Goal: Information Seeking & Learning: Compare options

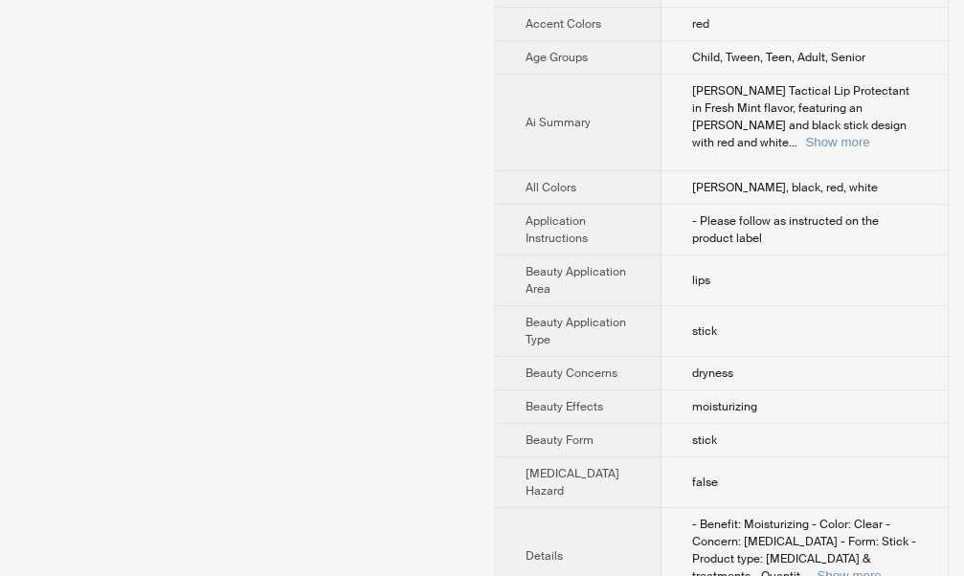
scroll to position [383, 0]
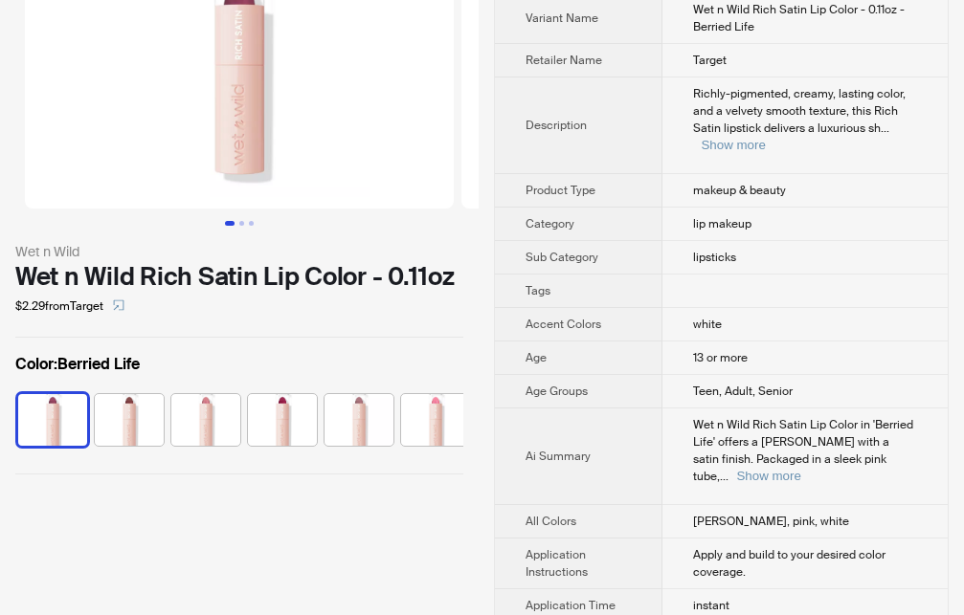
scroll to position [98, 0]
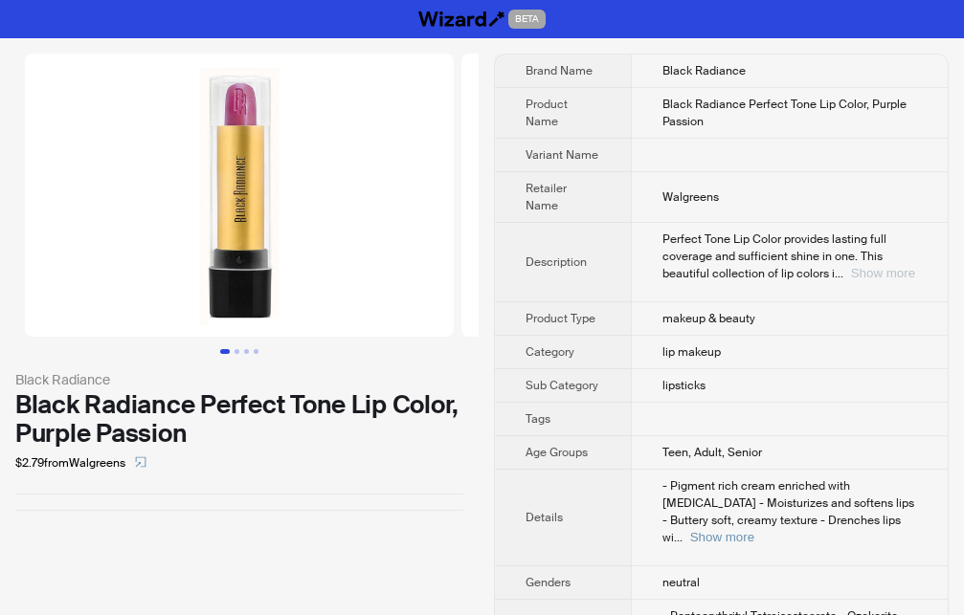
click at [889, 273] on button "Show more" at bounding box center [883, 273] width 64 height 14
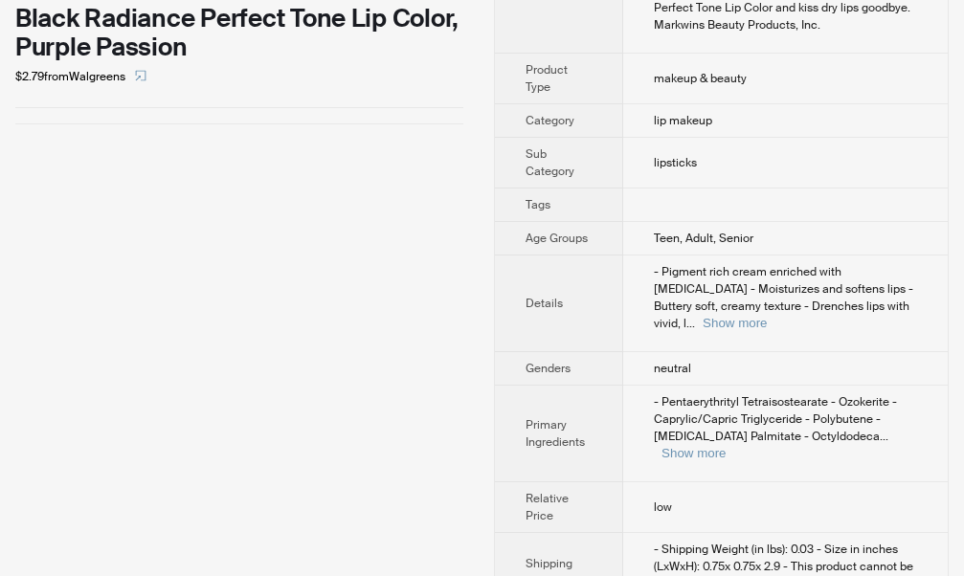
scroll to position [437, 0]
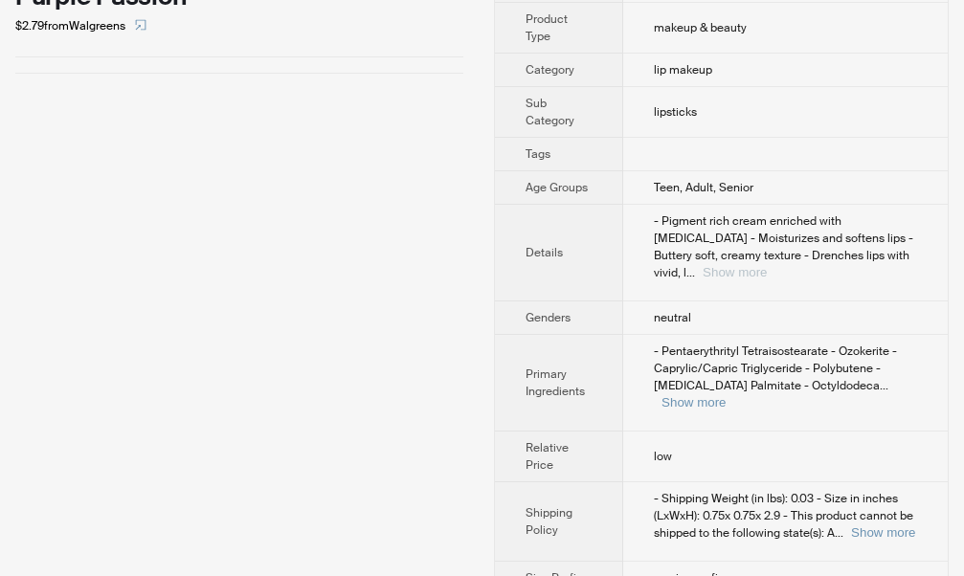
click at [767, 265] on button "Show more" at bounding box center [734, 272] width 64 height 14
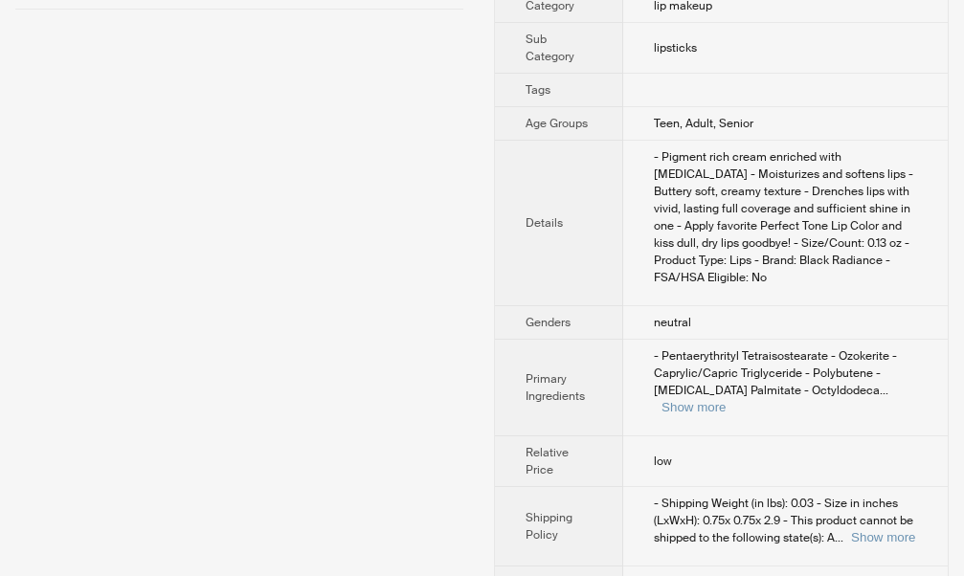
scroll to position [523, 0]
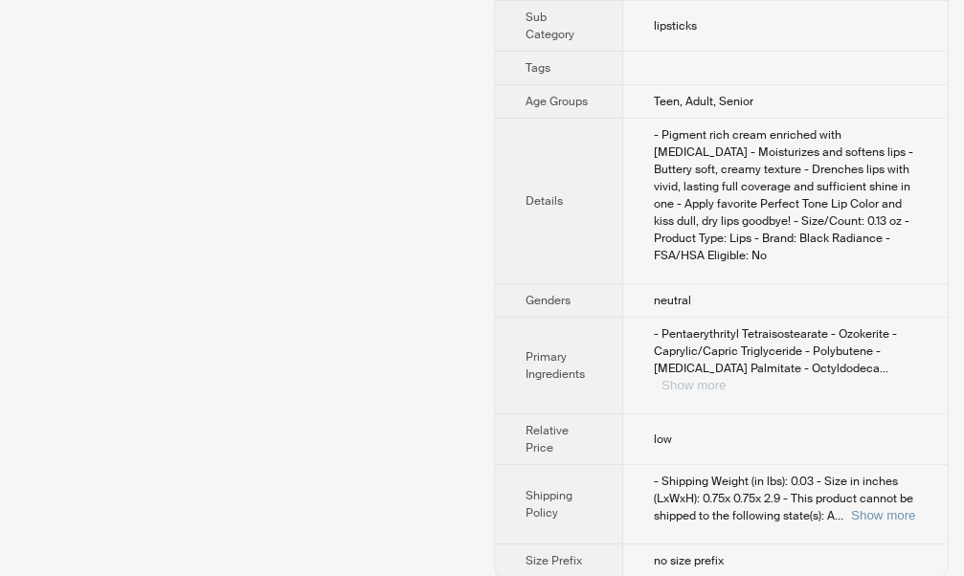
click at [725, 378] on button "Show more" at bounding box center [693, 385] width 64 height 14
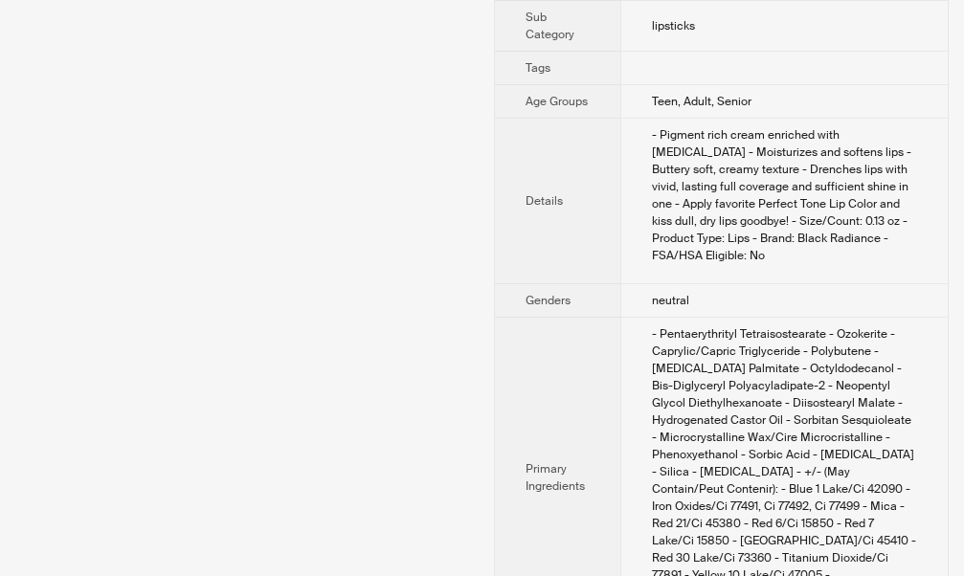
scroll to position [719, 0]
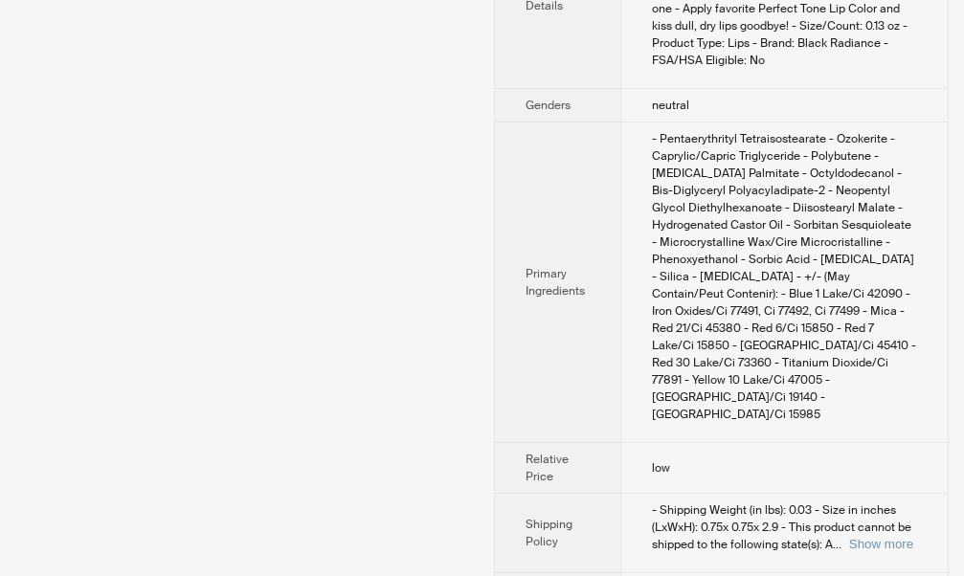
click at [889, 534] on div "- Shipping Weight (in lbs): 0.03 - Size in inches (LxWxH): 0.75x 0.75x 2.9 - Th…" at bounding box center [784, 527] width 265 height 52
click at [889, 537] on button "Show more" at bounding box center [881, 544] width 64 height 14
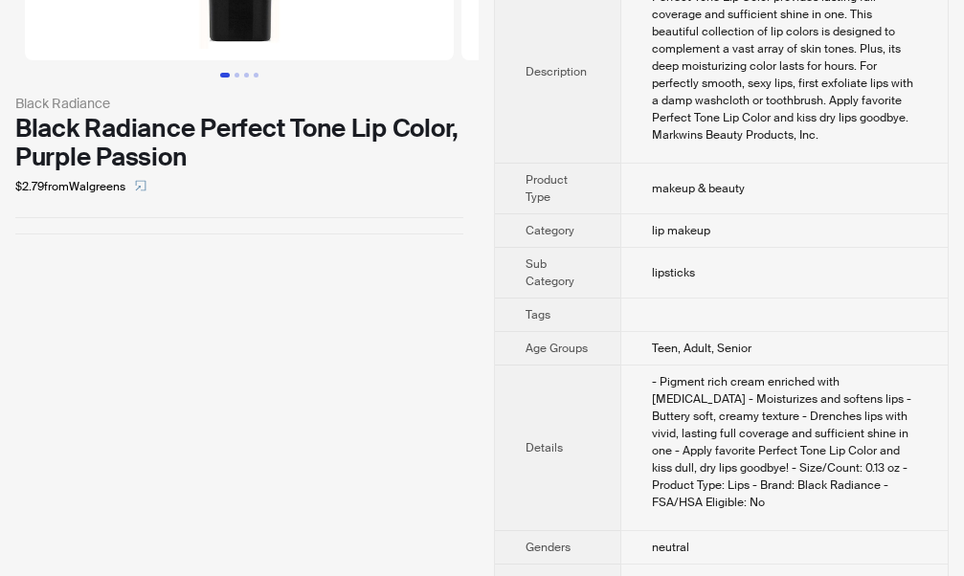
scroll to position [0, 0]
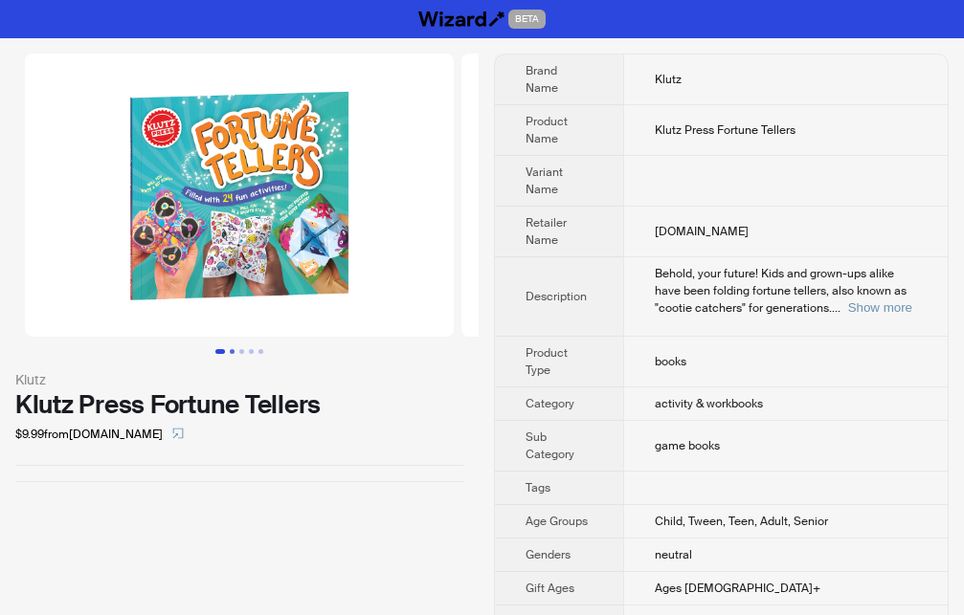
click at [230, 353] on button "Go to slide 2" at bounding box center [232, 351] width 5 height 5
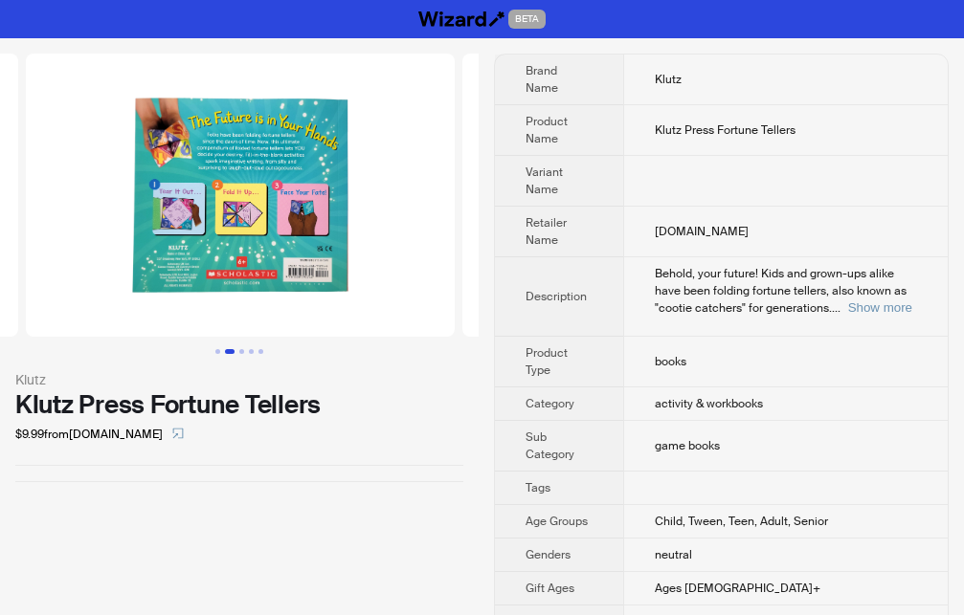
scroll to position [0, 436]
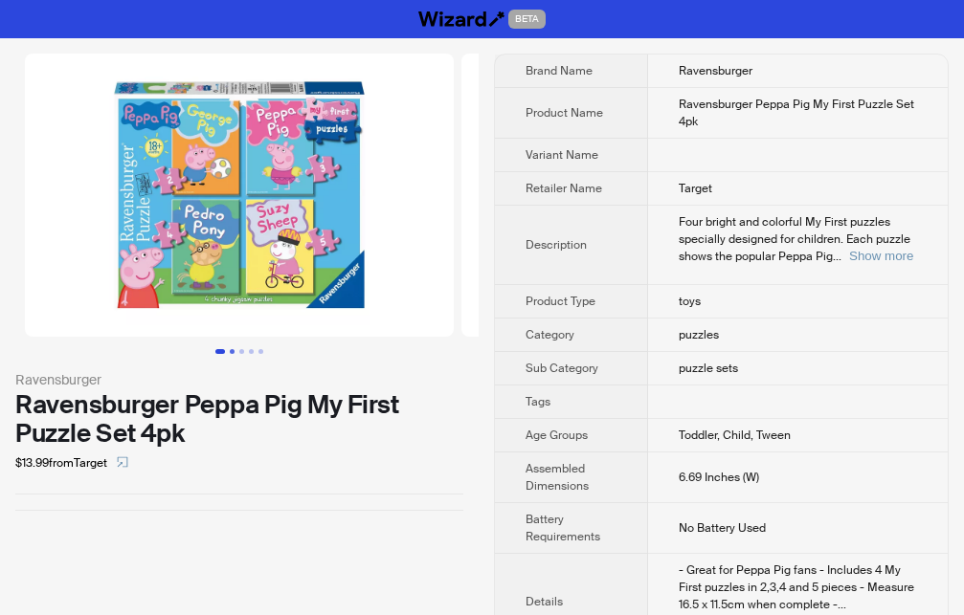
click at [230, 353] on button "Go to slide 2" at bounding box center [232, 351] width 5 height 5
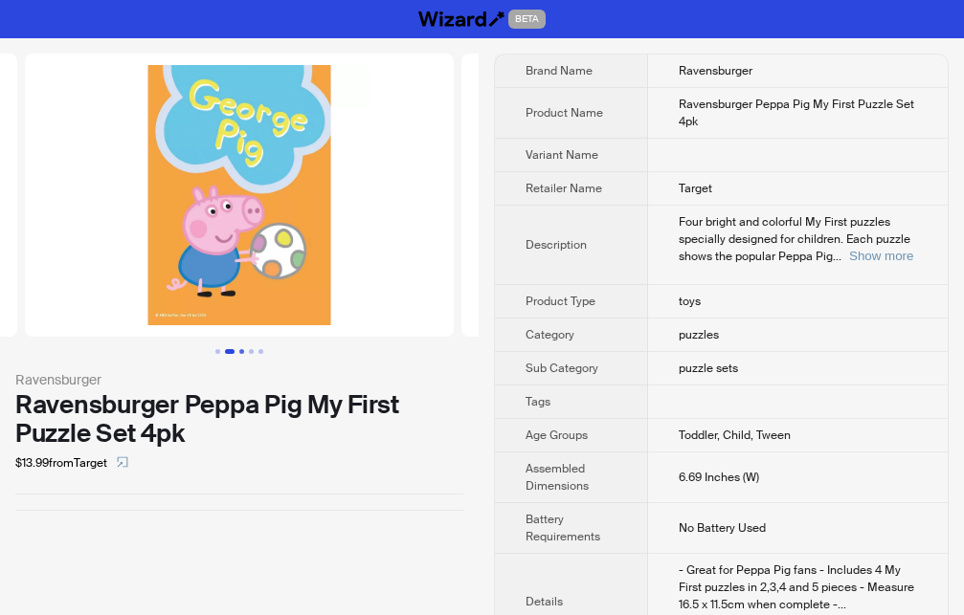
click at [239, 353] on button "Go to slide 3" at bounding box center [241, 351] width 5 height 5
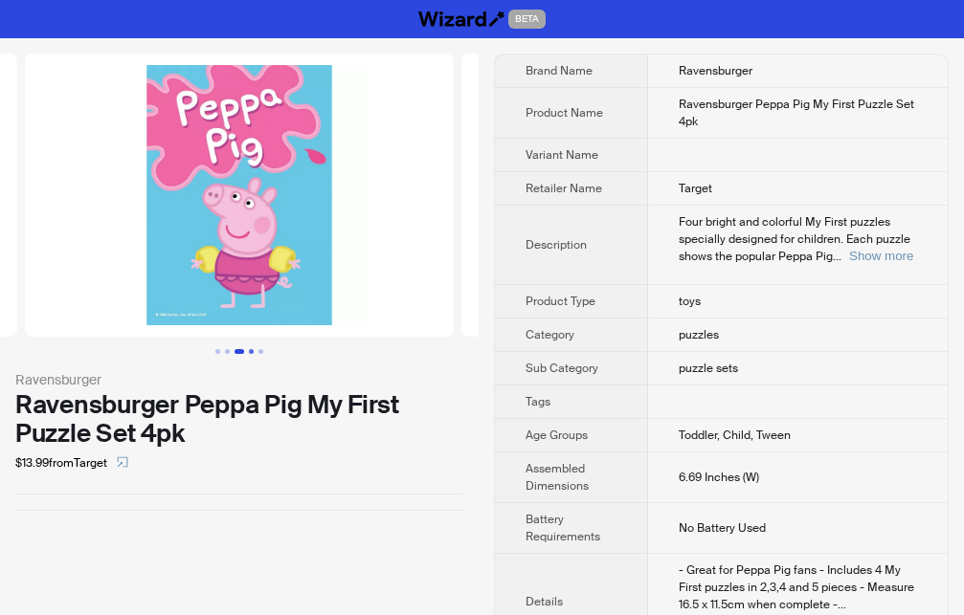
click at [251, 353] on button "Go to slide 4" at bounding box center [251, 351] width 5 height 5
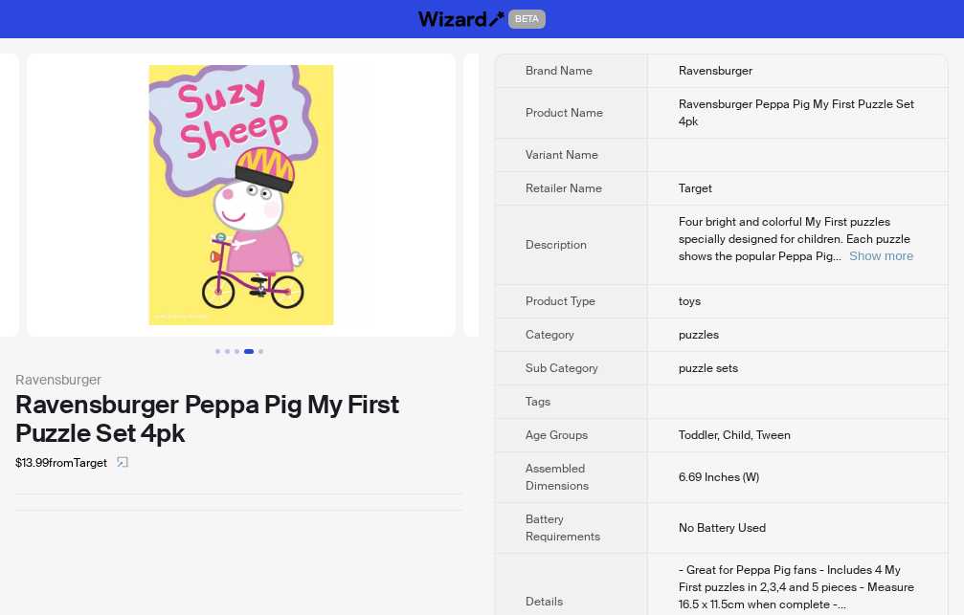
scroll to position [0, 1309]
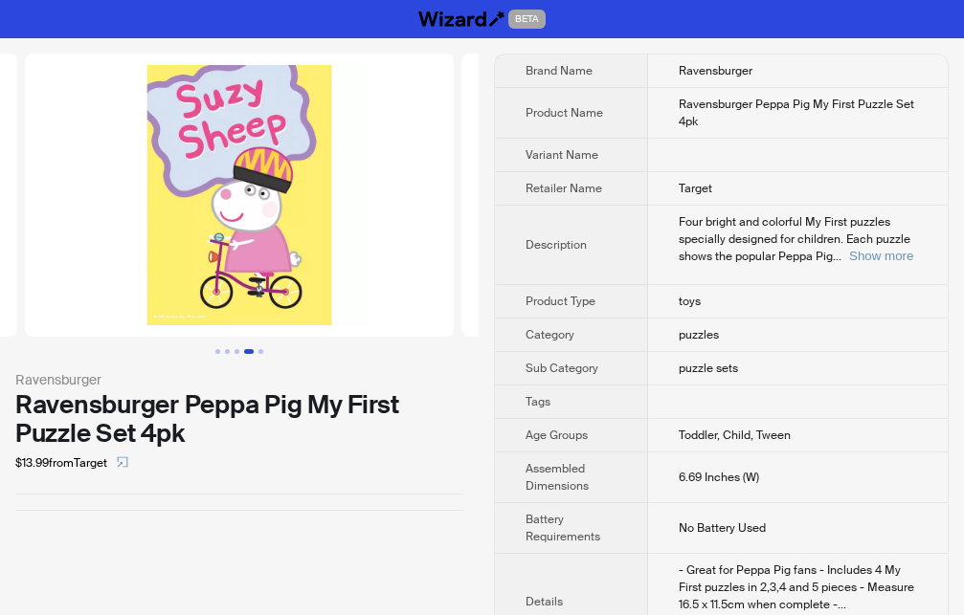
click at [269, 346] on div at bounding box center [239, 204] width 479 height 300
click at [258, 351] on button "Go to slide 5" at bounding box center [260, 351] width 5 height 5
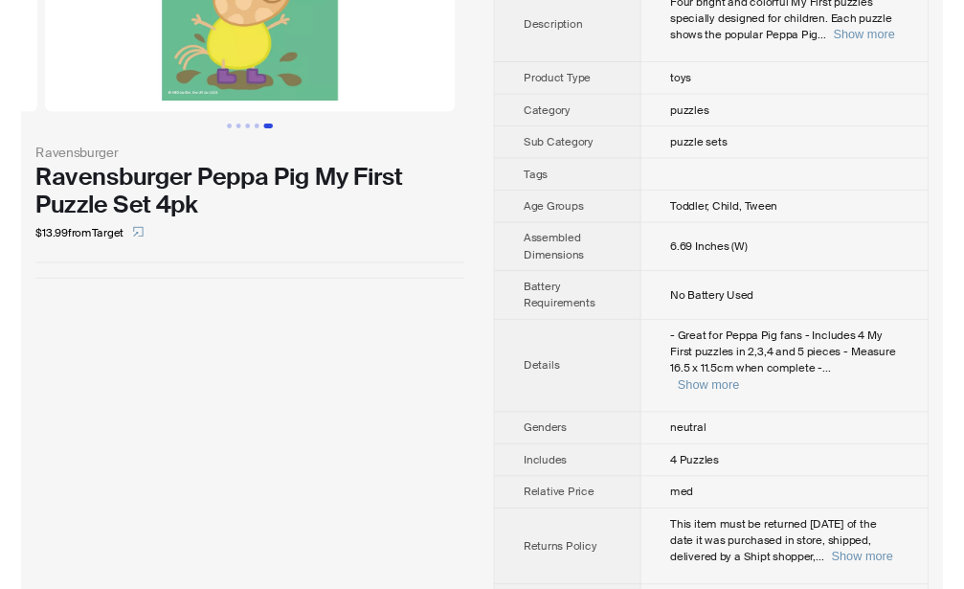
scroll to position [247, 0]
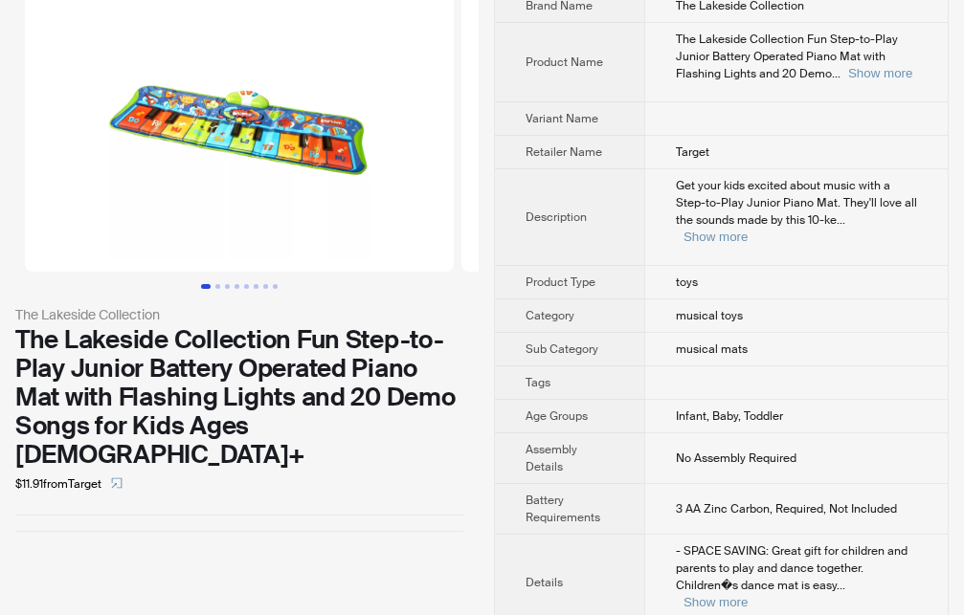
scroll to position [98, 0]
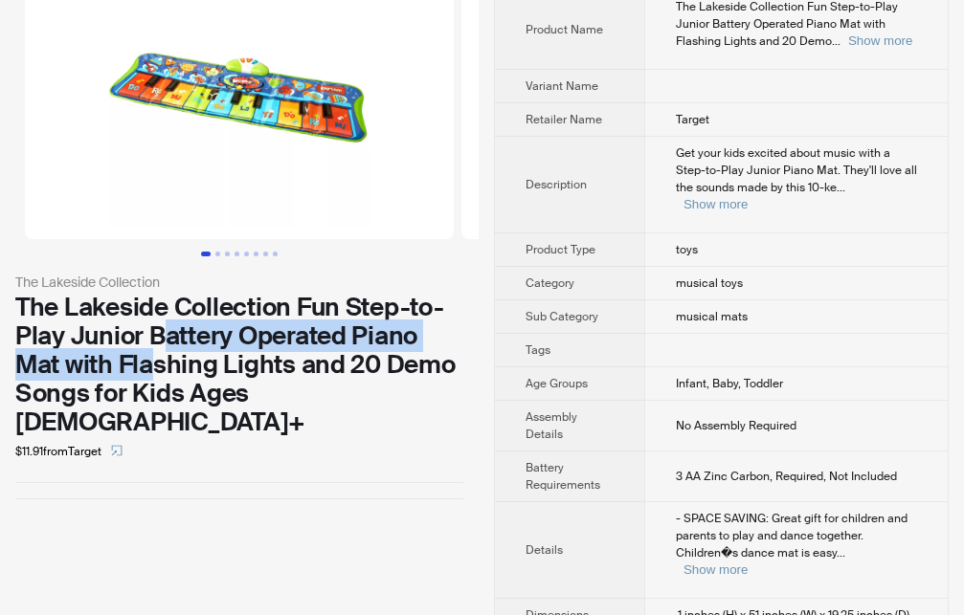
drag, startPoint x: 161, startPoint y: 337, endPoint x: 156, endPoint y: 368, distance: 31.9
click at [156, 368] on div "The Lakeside Collection Fun Step-to-Play Junior Battery Operated Piano Mat with…" at bounding box center [239, 365] width 448 height 144
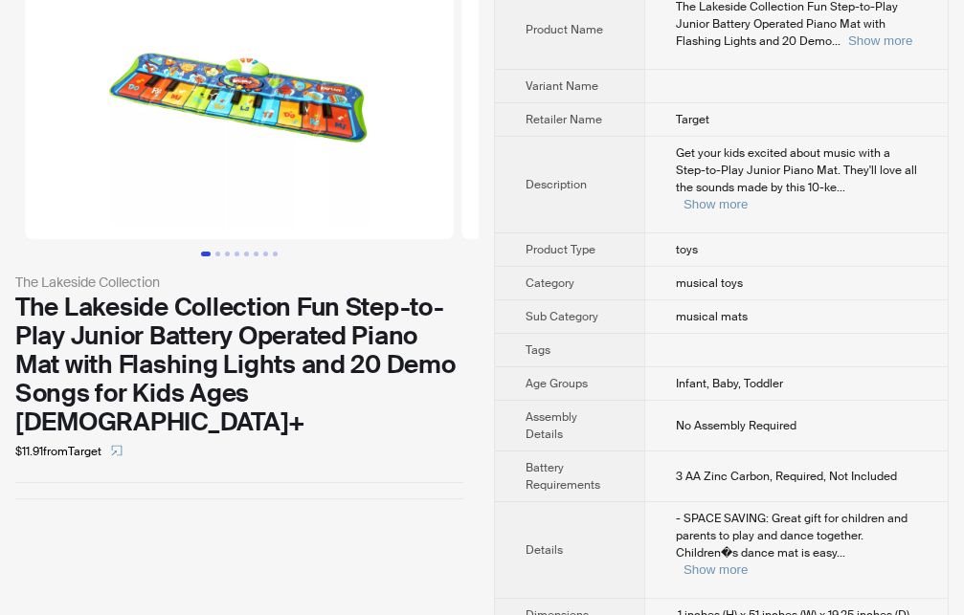
click at [254, 356] on div "The Lakeside Collection Fun Step-to-Play Junior Battery Operated Piano Mat with…" at bounding box center [239, 365] width 448 height 144
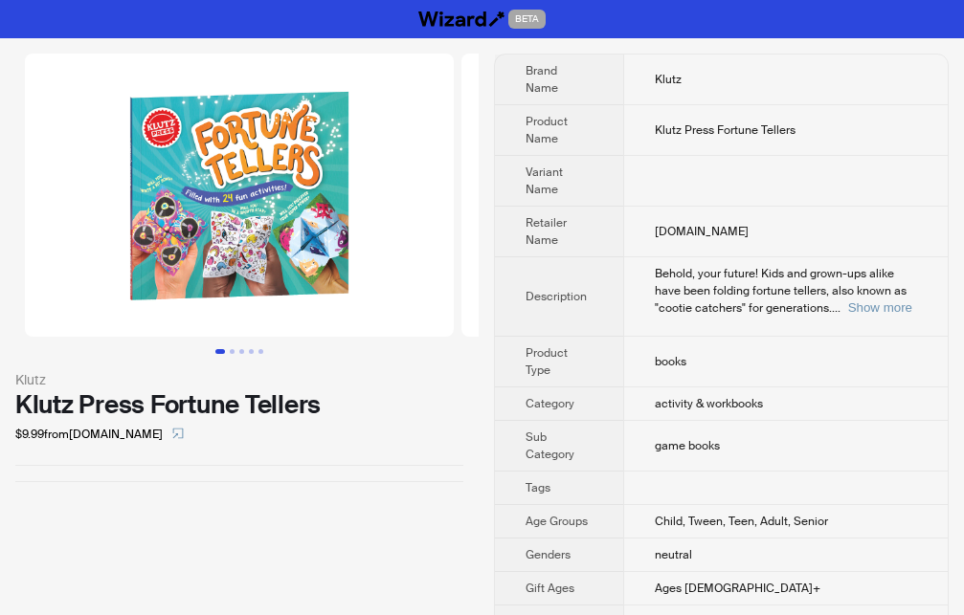
click at [225, 351] on button "Go to slide 1" at bounding box center [220, 351] width 10 height 5
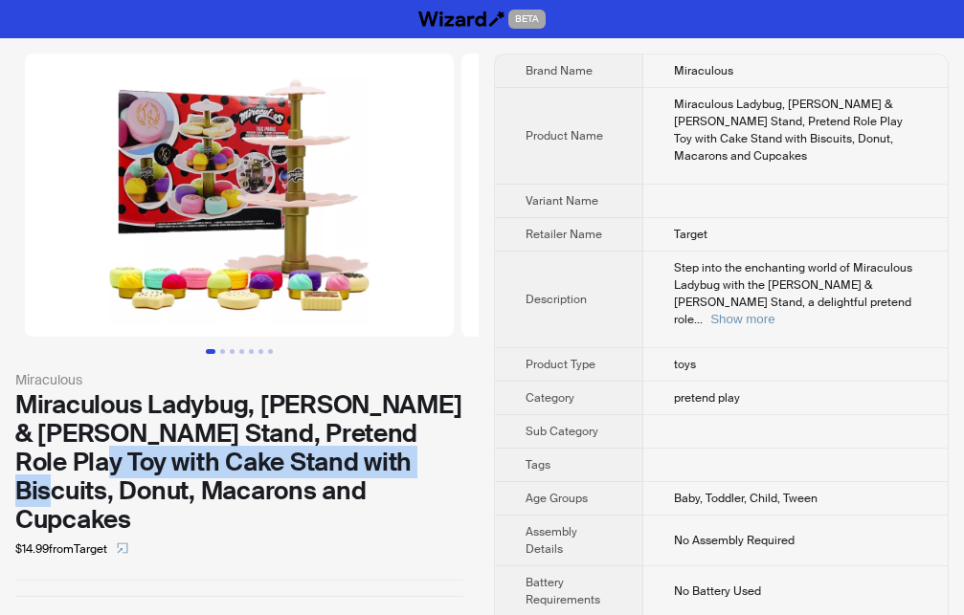
drag, startPoint x: 56, startPoint y: 462, endPoint x: 395, endPoint y: 468, distance: 339.8
click at [395, 468] on div "Miraculous Ladybug, Tom & Sabine Macaron Stand, Pretend Role Play Toy with Cake…" at bounding box center [239, 462] width 448 height 144
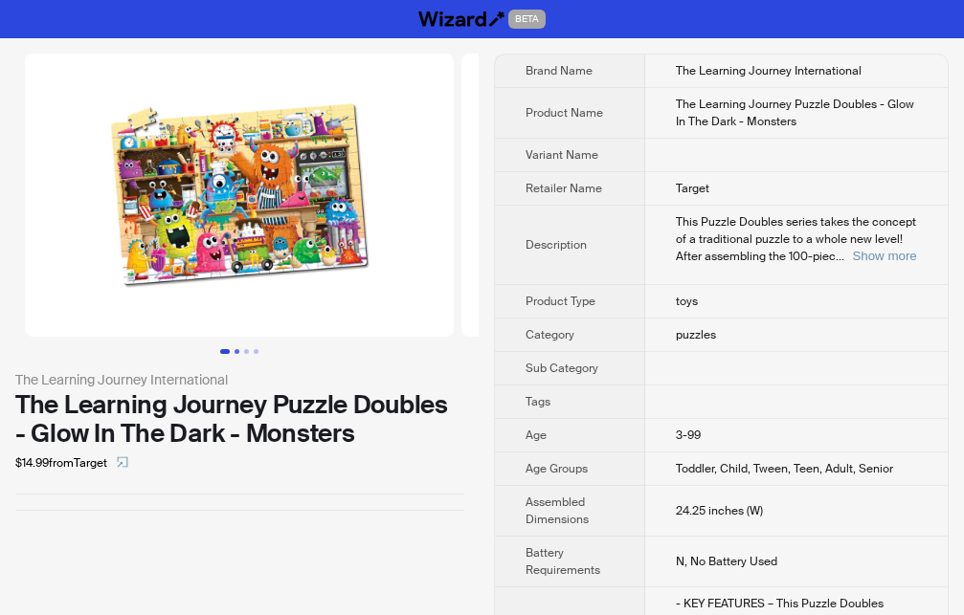
click at [237, 352] on button "Go to slide 2" at bounding box center [236, 351] width 5 height 5
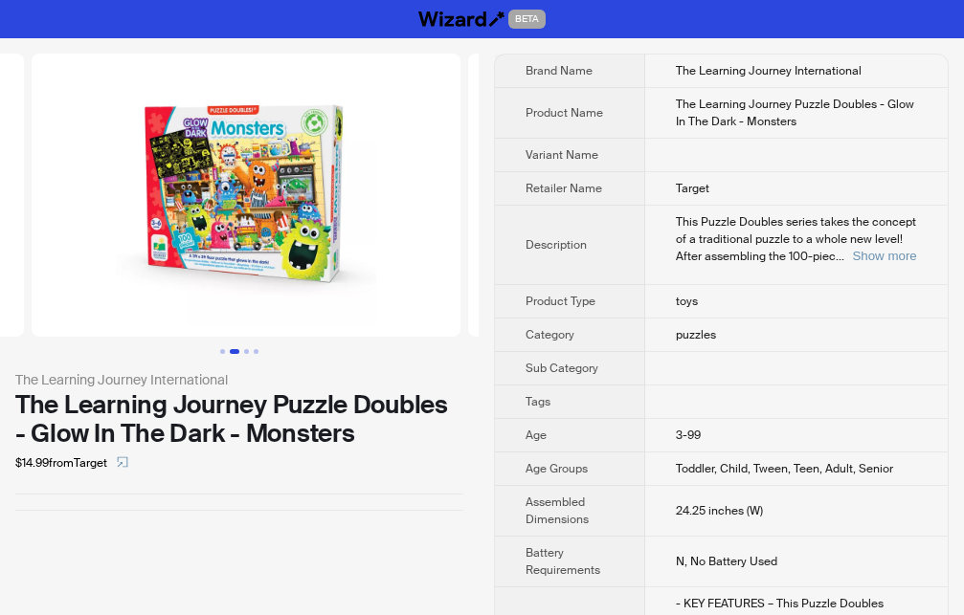
scroll to position [0, 436]
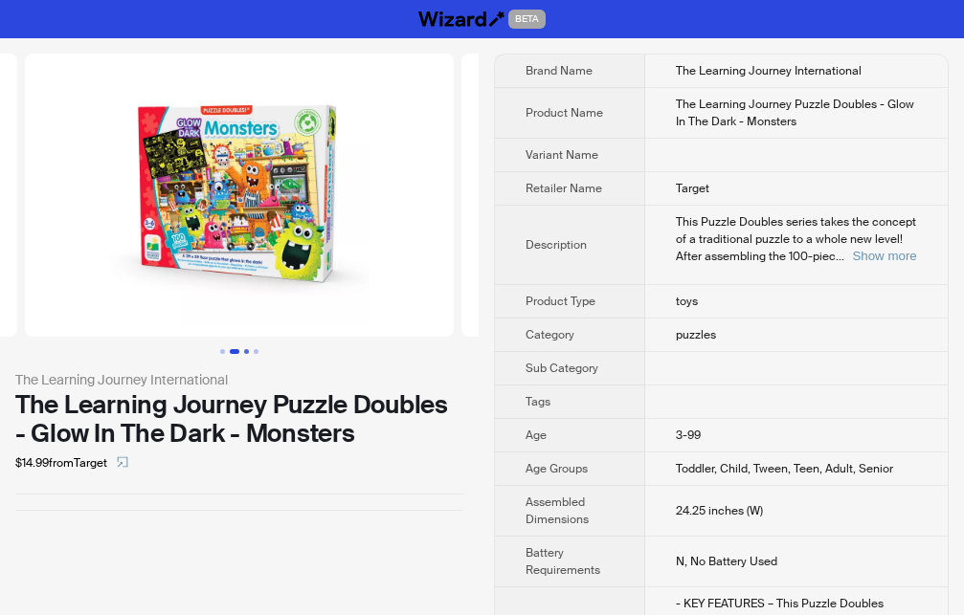
click at [249, 351] on button "Go to slide 3" at bounding box center [246, 351] width 5 height 5
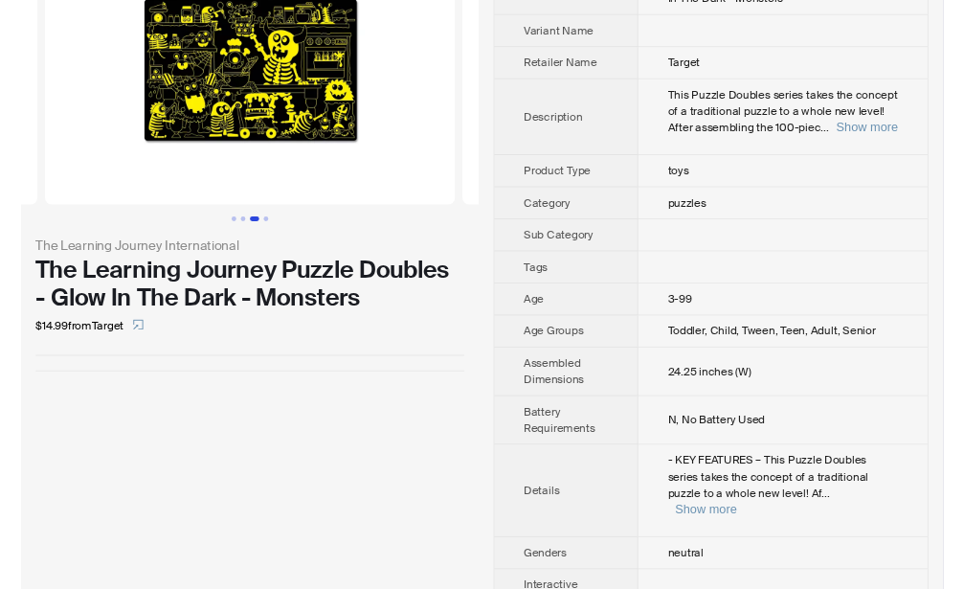
scroll to position [195, 0]
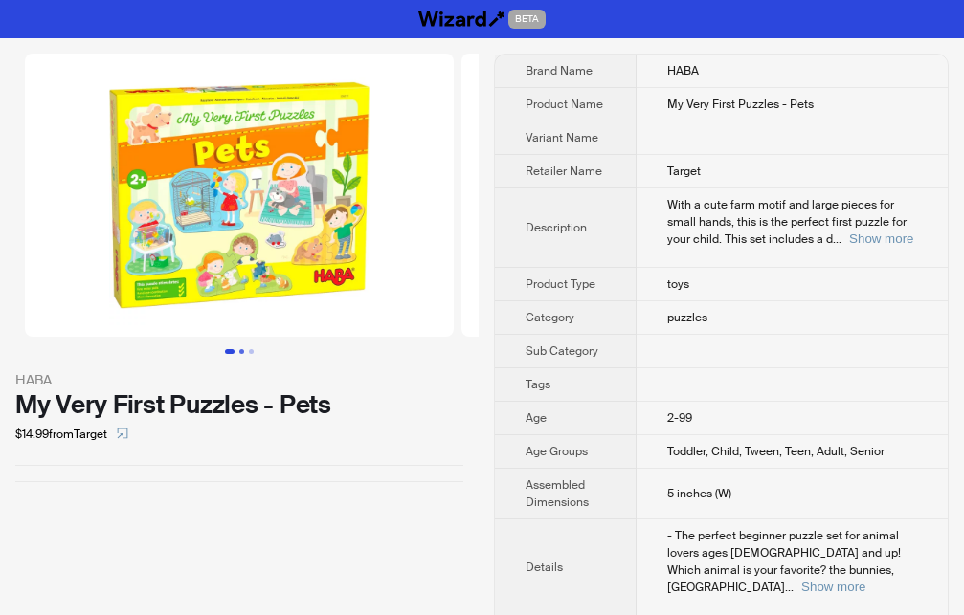
click at [244, 354] on button "Go to slide 2" at bounding box center [241, 351] width 5 height 5
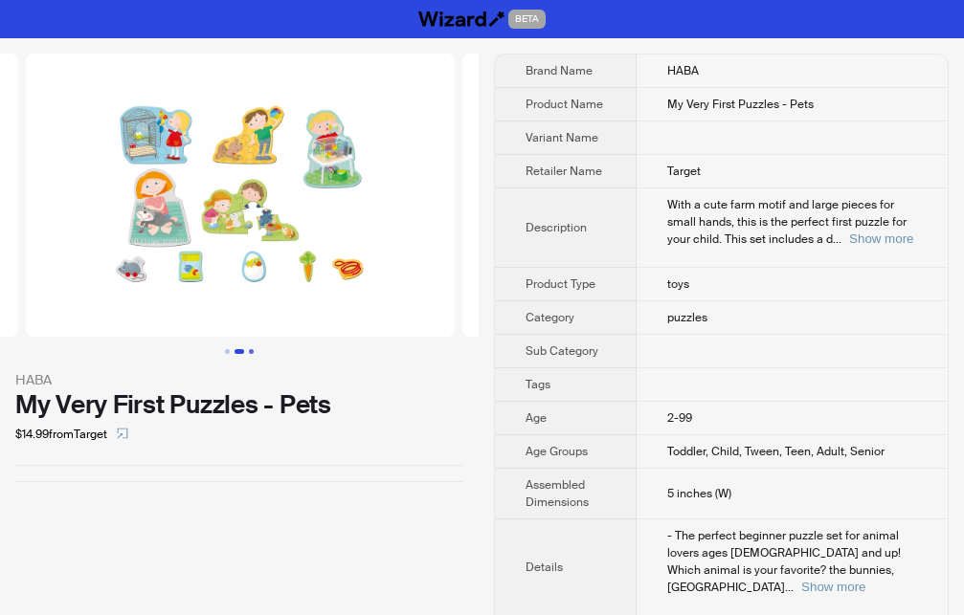
scroll to position [0, 436]
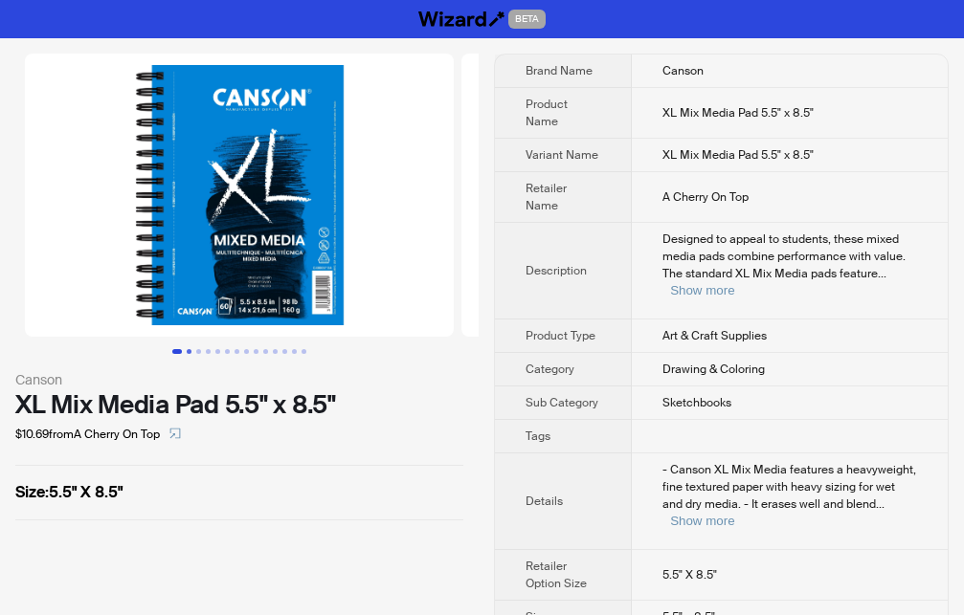
click at [187, 352] on button "Go to slide 2" at bounding box center [189, 351] width 5 height 5
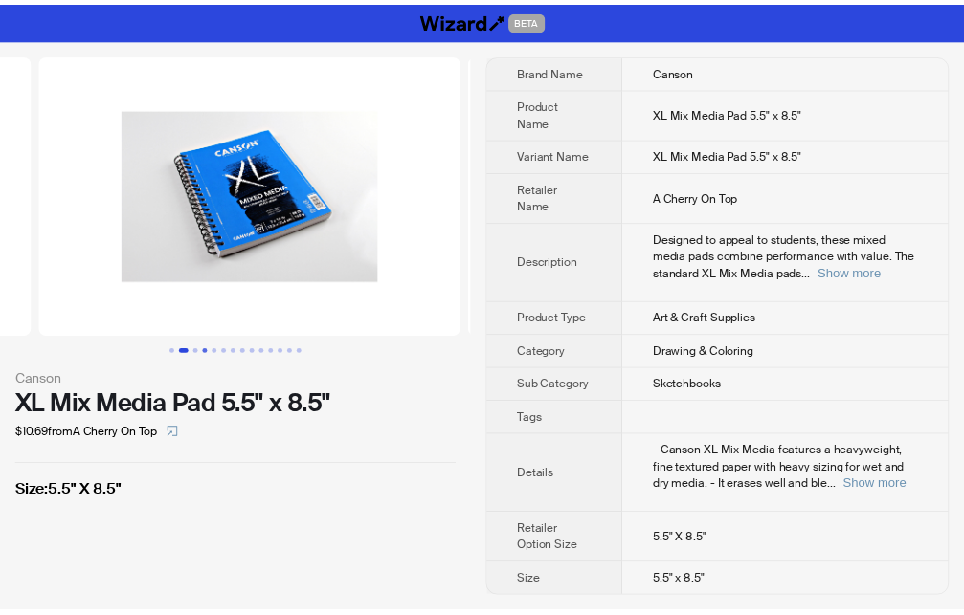
scroll to position [0, 436]
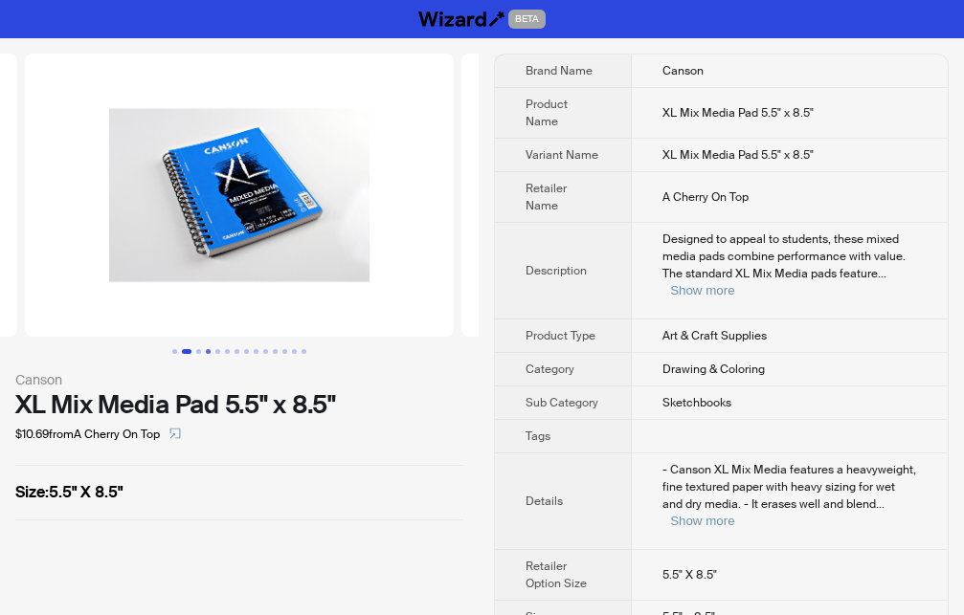
click at [206, 351] on button "Go to slide 4" at bounding box center [208, 351] width 5 height 5
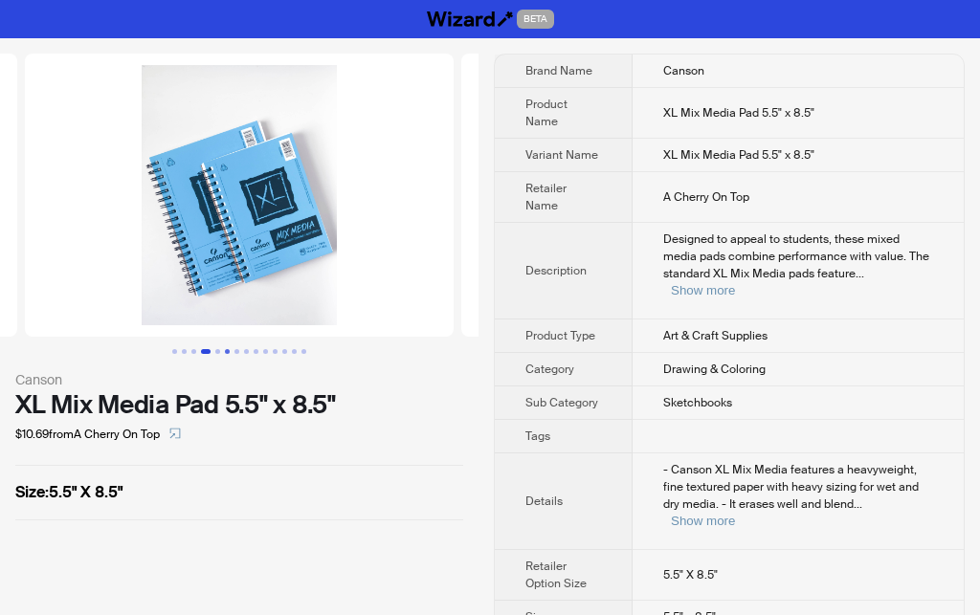
click at [225, 353] on button "Go to slide 6" at bounding box center [227, 351] width 5 height 5
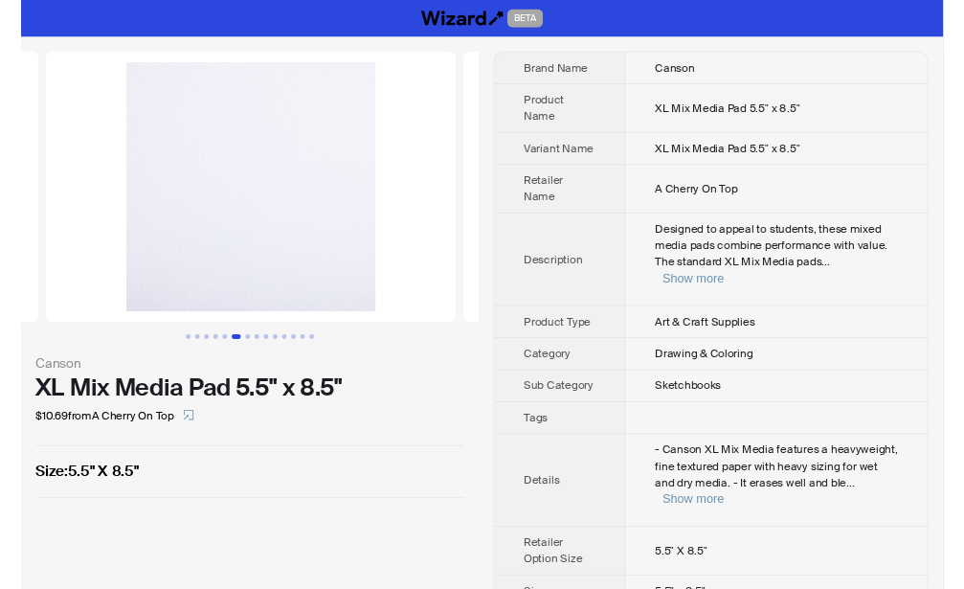
scroll to position [0, 2182]
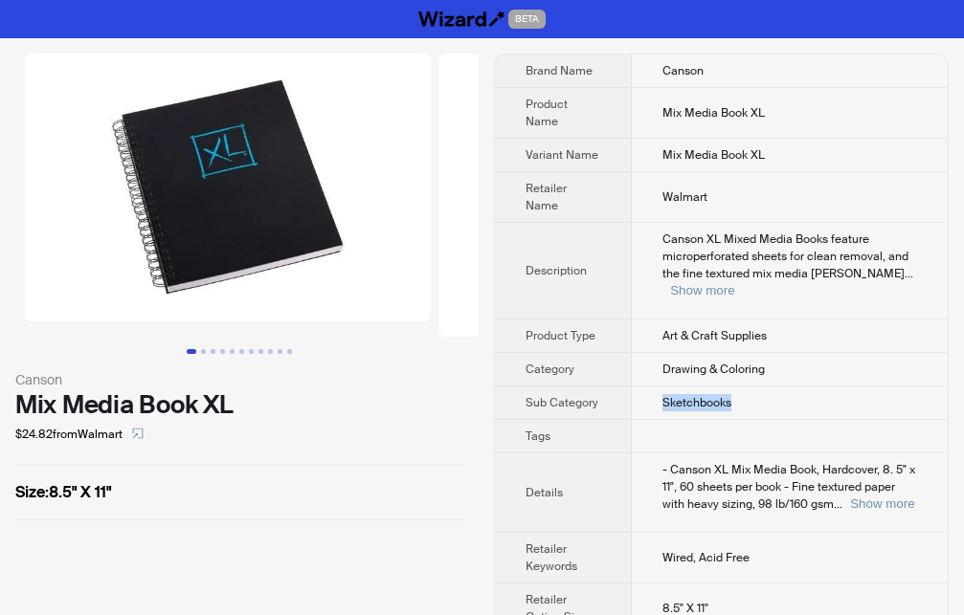
drag, startPoint x: 663, startPoint y: 382, endPoint x: 769, endPoint y: 381, distance: 106.2
click at [769, 387] on td "Sketchbooks" at bounding box center [790, 403] width 316 height 33
click at [291, 537] on div "Canson Mix Media Book XL $24.82 from Walmart Size : 8.5" X 11"" at bounding box center [239, 360] width 479 height 645
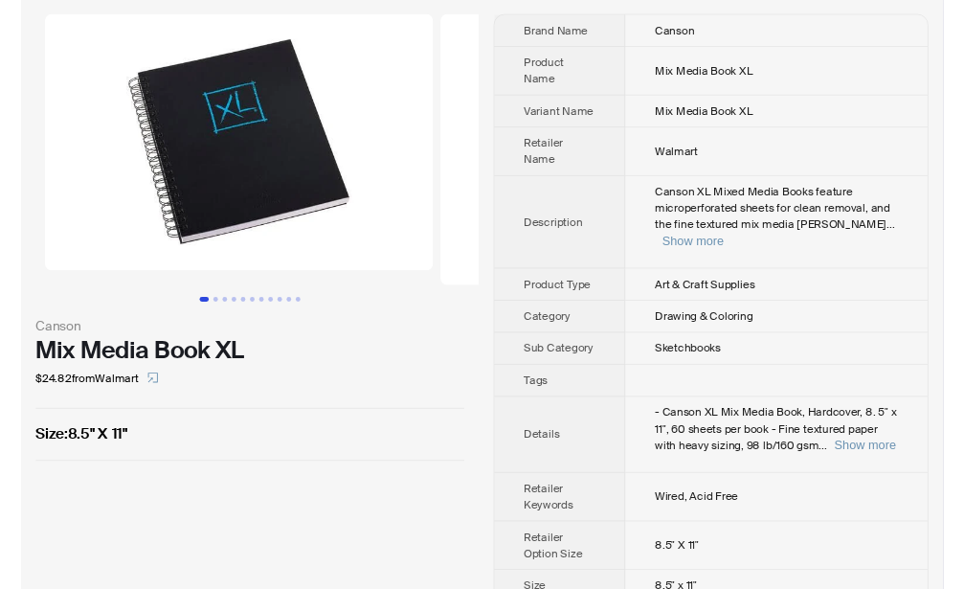
scroll to position [51, 0]
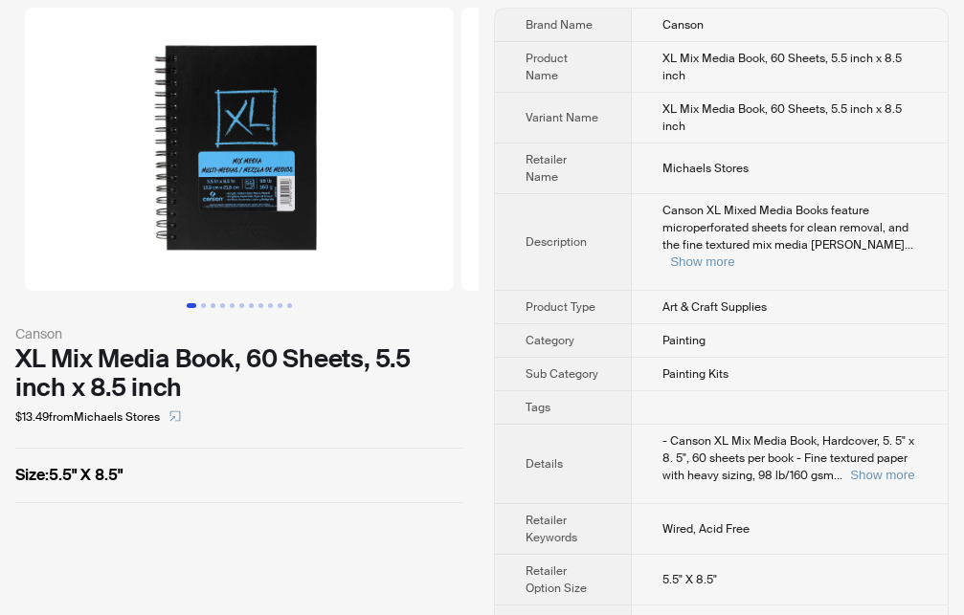
scroll to position [68, 0]
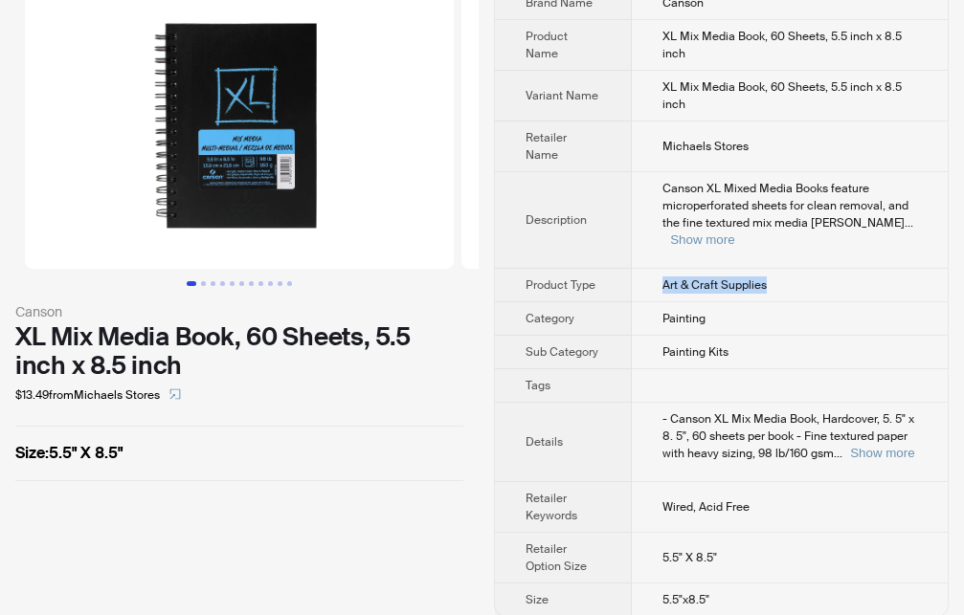
drag, startPoint x: 665, startPoint y: 270, endPoint x: 775, endPoint y: 270, distance: 110.1
click at [775, 270] on td "Art & Craft Supplies" at bounding box center [790, 285] width 316 height 33
click at [850, 269] on td "Art & Craft Supplies" at bounding box center [790, 285] width 316 height 33
click at [877, 446] on button "Show more" at bounding box center [882, 453] width 64 height 14
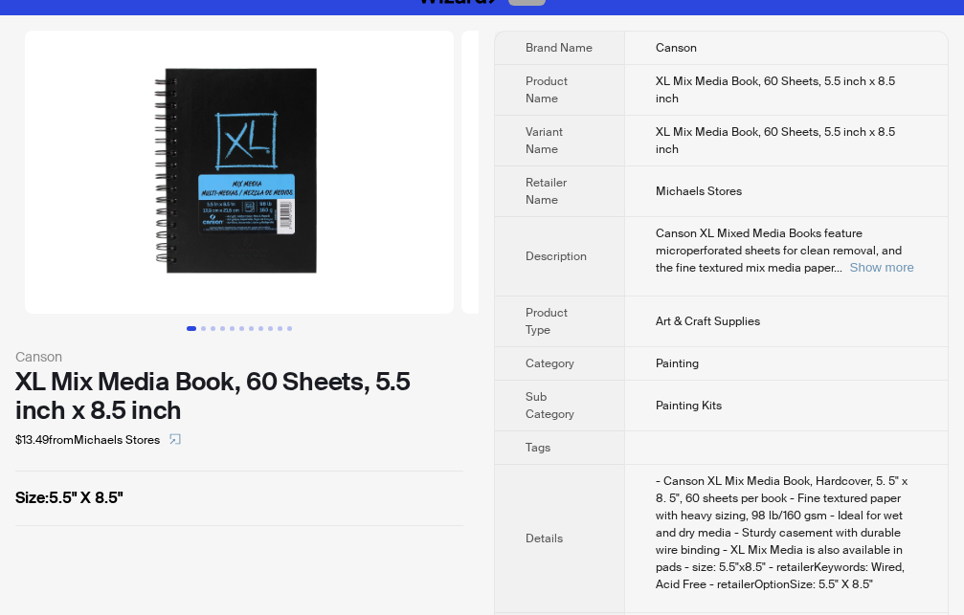
scroll to position [0, 0]
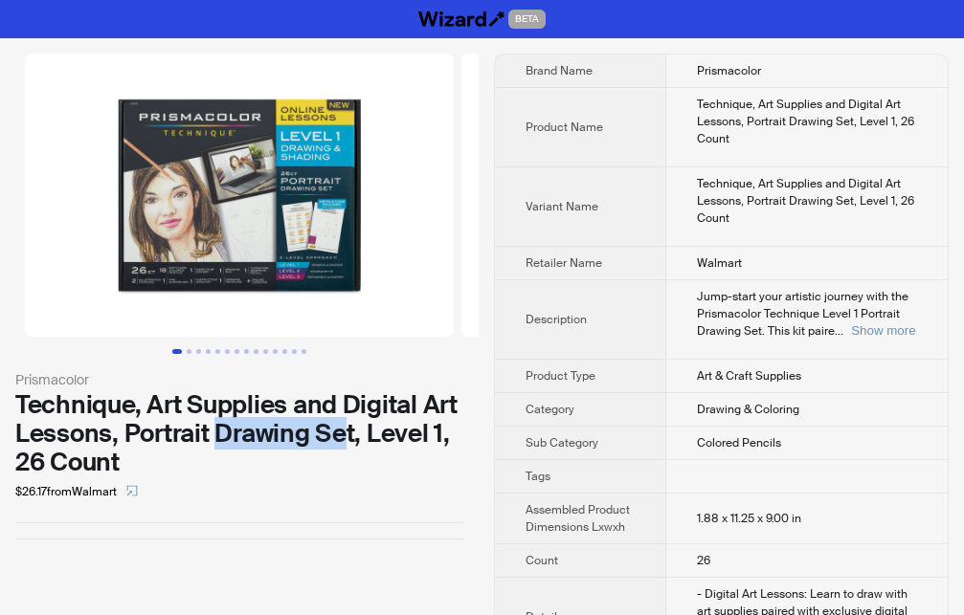
drag, startPoint x: 223, startPoint y: 430, endPoint x: 345, endPoint y: 433, distance: 122.5
click at [345, 433] on div "Technique, Art Supplies and Digital Art Lessons, Portrait Drawing Set, Level 1,…" at bounding box center [239, 433] width 448 height 86
click at [189, 350] on button "Go to slide 2" at bounding box center [189, 351] width 5 height 5
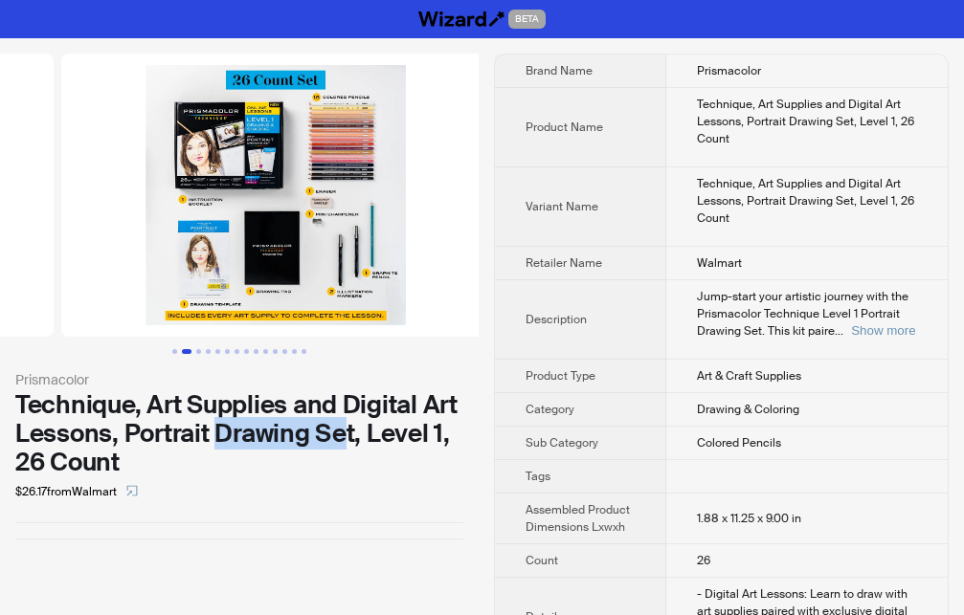
scroll to position [0, 436]
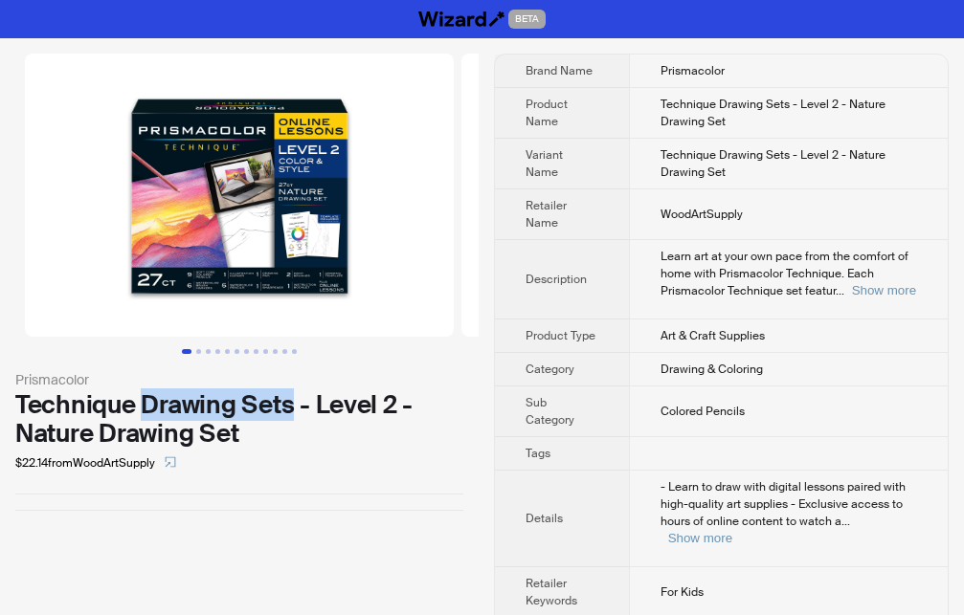
drag, startPoint x: 140, startPoint y: 410, endPoint x: 296, endPoint y: 413, distance: 156.0
click at [296, 413] on div "Technique Drawing Sets - Level 2 - Nature Drawing Set" at bounding box center [239, 418] width 448 height 57
click at [320, 467] on div "$22.14 from WoodArtSupply" at bounding box center [239, 463] width 448 height 31
click at [199, 351] on button "Go to slide 2" at bounding box center [198, 351] width 5 height 5
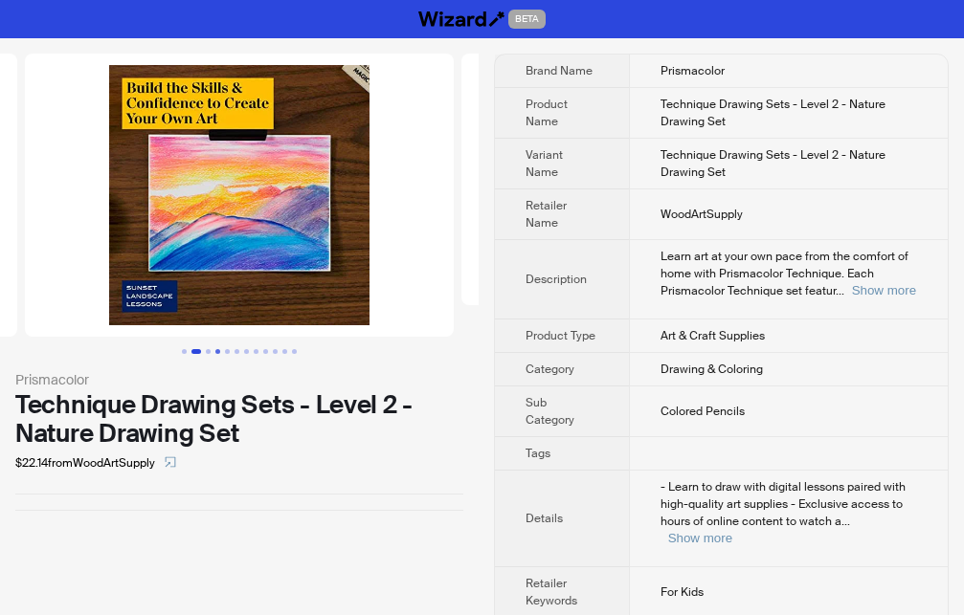
click at [215, 351] on button "Go to slide 4" at bounding box center [217, 351] width 5 height 5
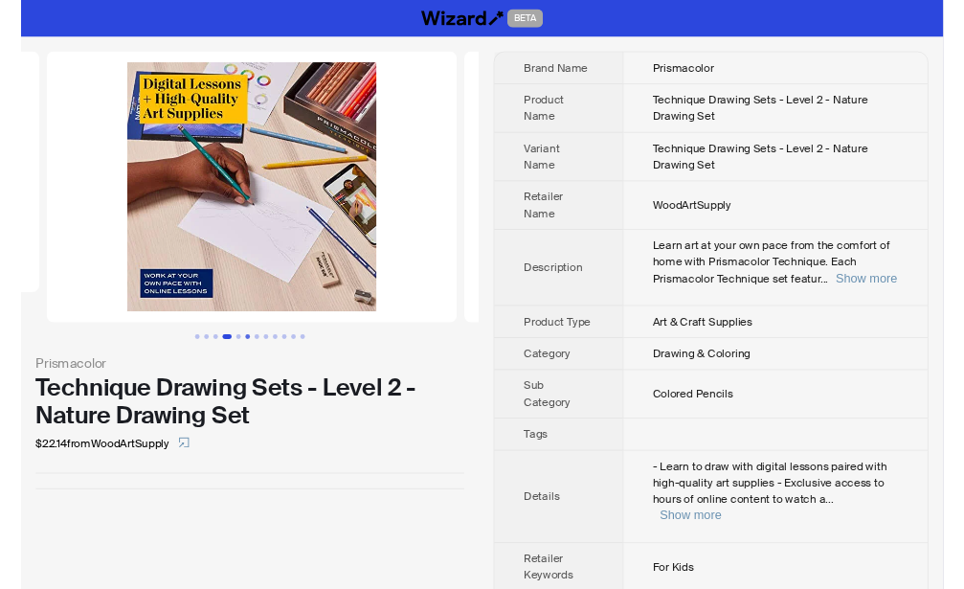
scroll to position [0, 1262]
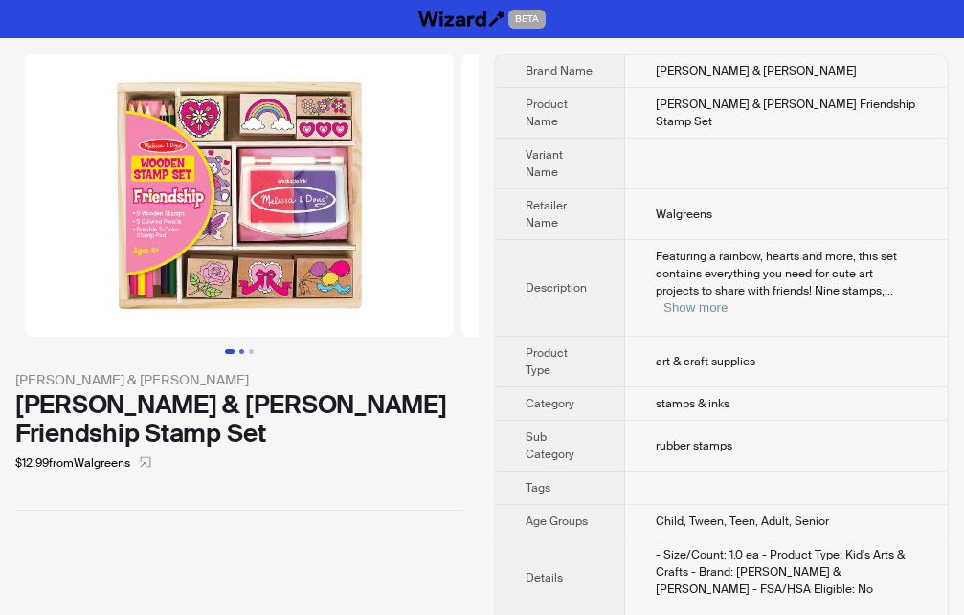
click at [239, 351] on button "Go to slide 2" at bounding box center [241, 351] width 5 height 5
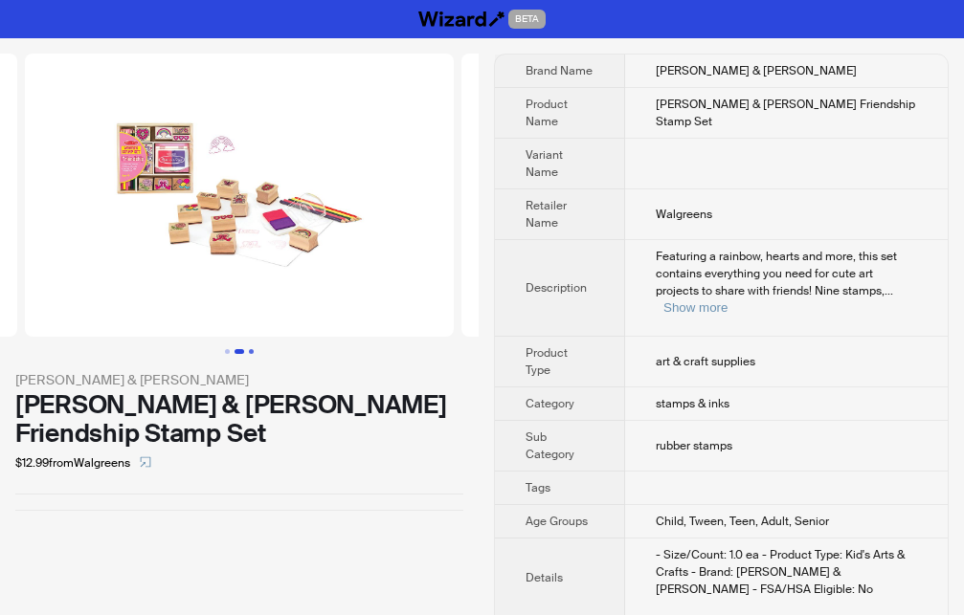
click at [252, 351] on button "Go to slide 3" at bounding box center [251, 351] width 5 height 5
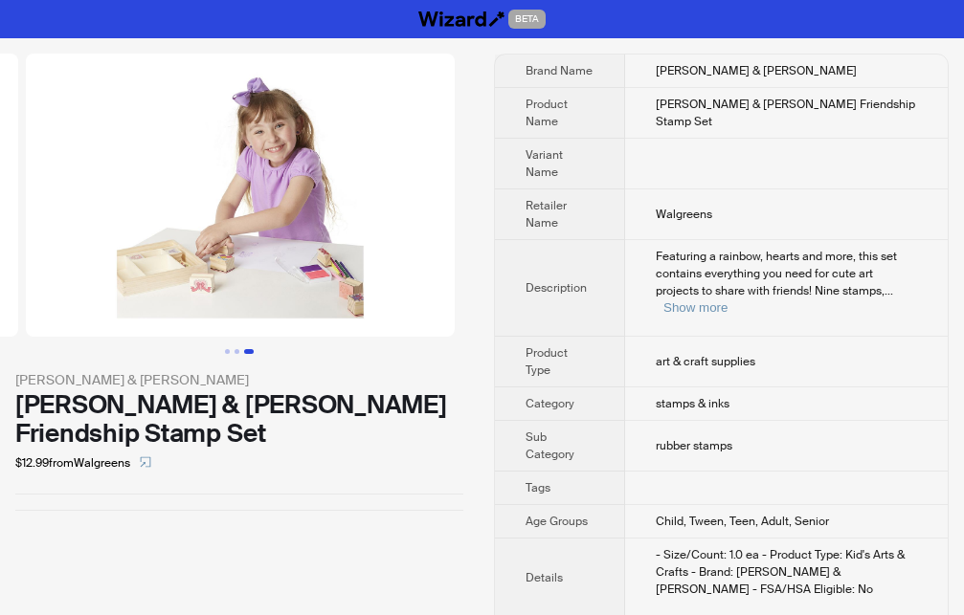
scroll to position [0, 873]
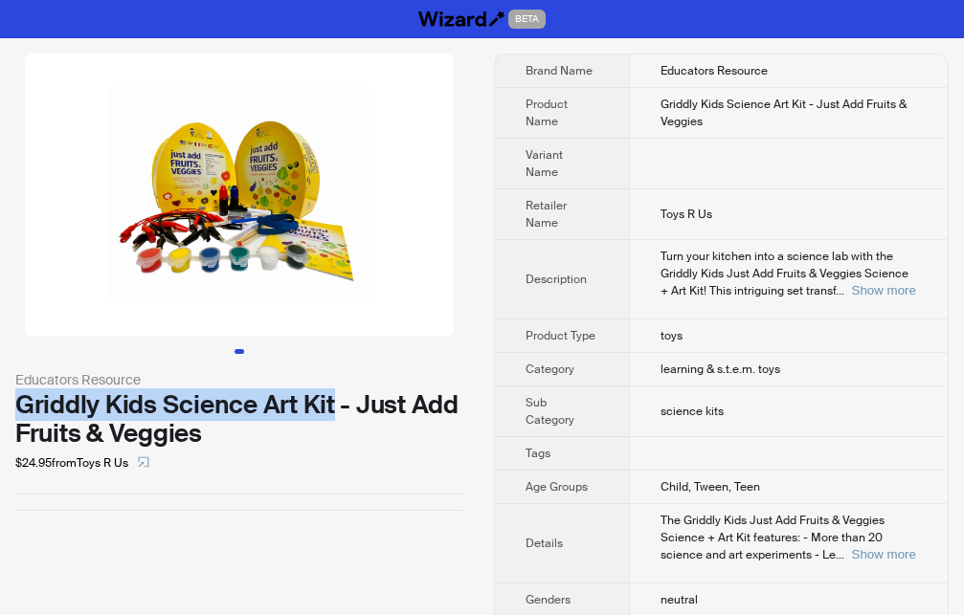
drag, startPoint x: 11, startPoint y: 410, endPoint x: 329, endPoint y: 415, distance: 318.7
click at [329, 415] on div "Educators Resource Griddly Kids Science Art Kit - Just Add Fruits & Veggies $24…" at bounding box center [239, 282] width 479 height 488
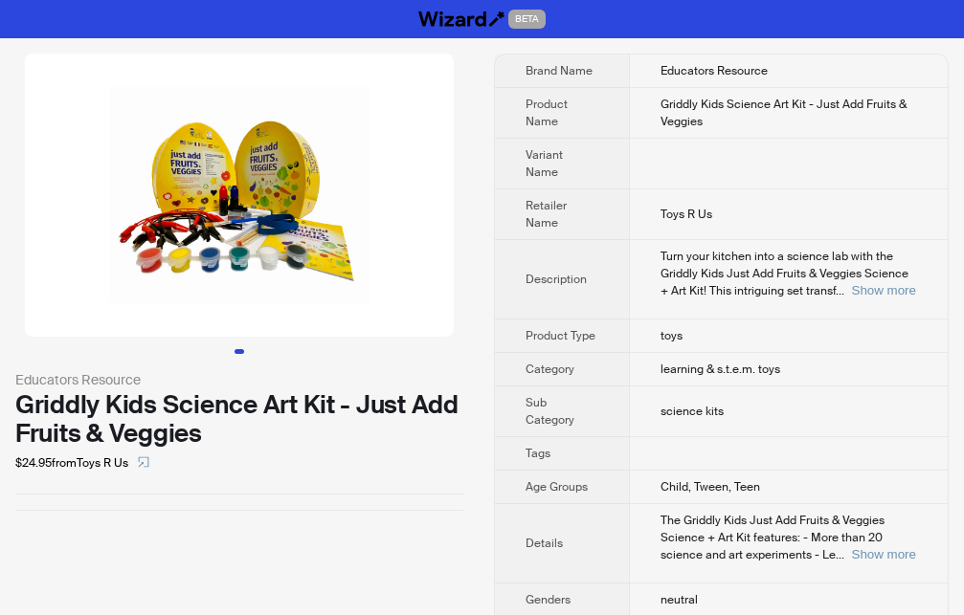
click at [301, 518] on div "Educators Resource Griddly Kids Science Art Kit - Just Add Fruits & Veggies $24…" at bounding box center [239, 282] width 479 height 488
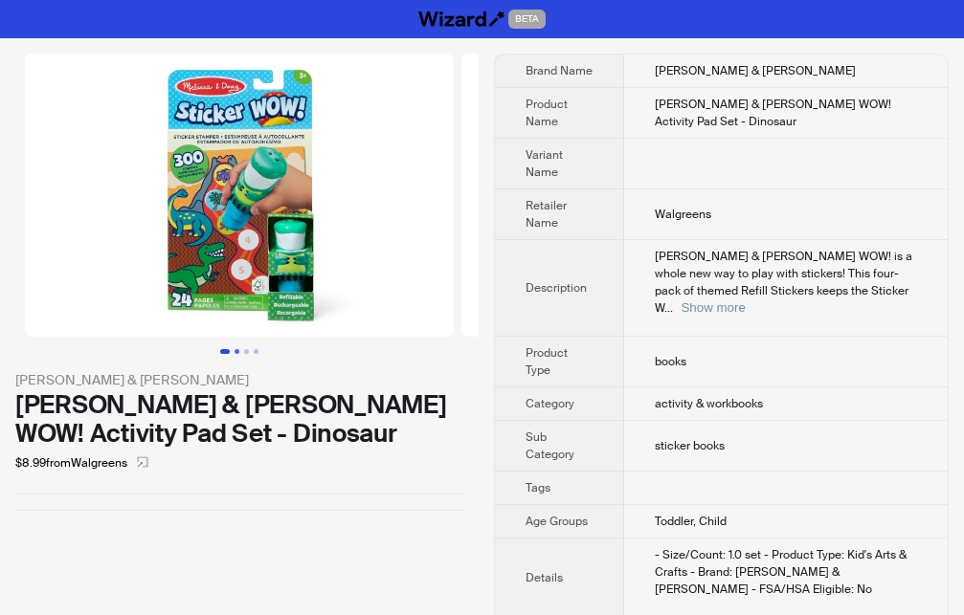
click at [234, 352] on button "Go to slide 2" at bounding box center [236, 351] width 5 height 5
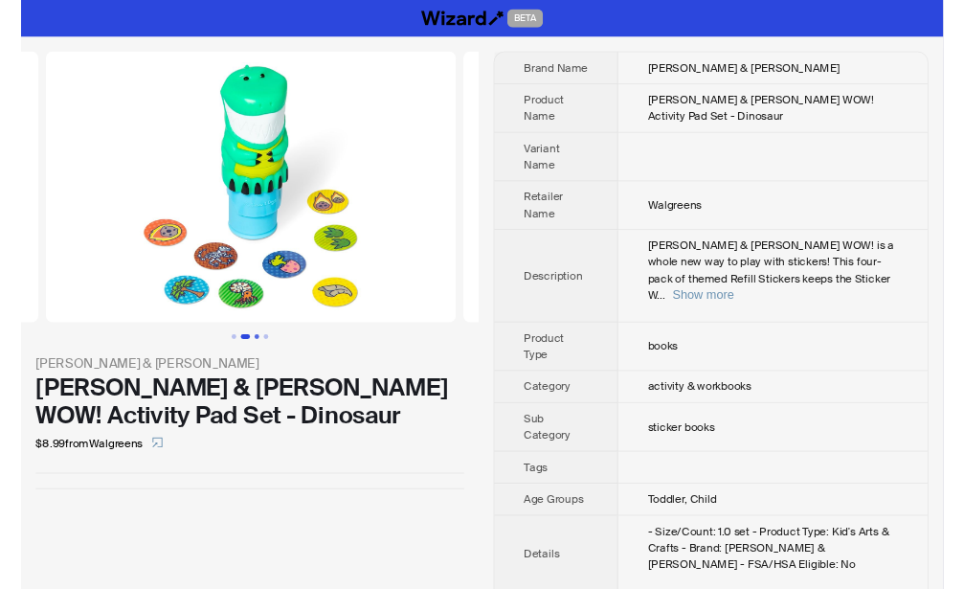
scroll to position [0, 436]
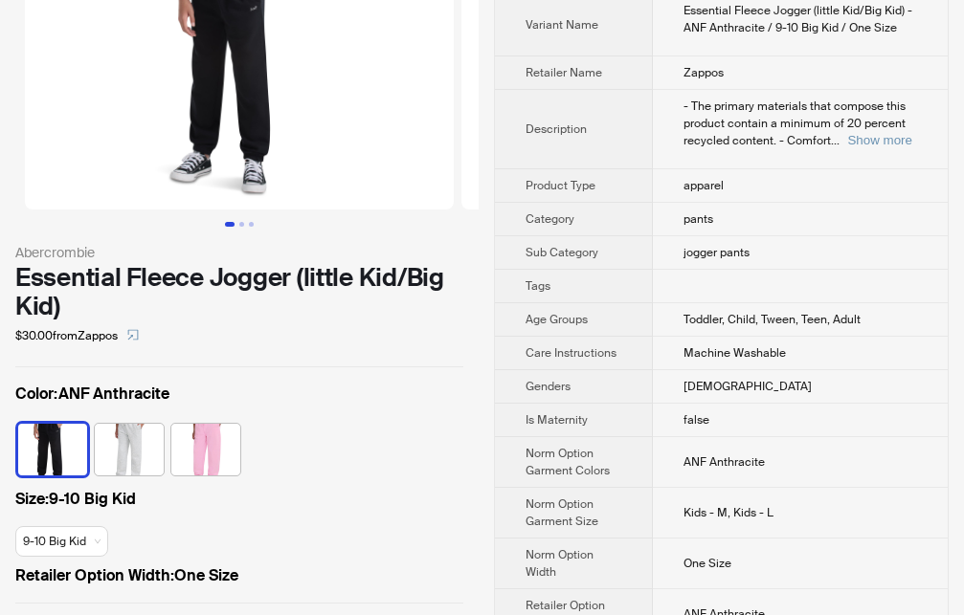
scroll to position [43, 0]
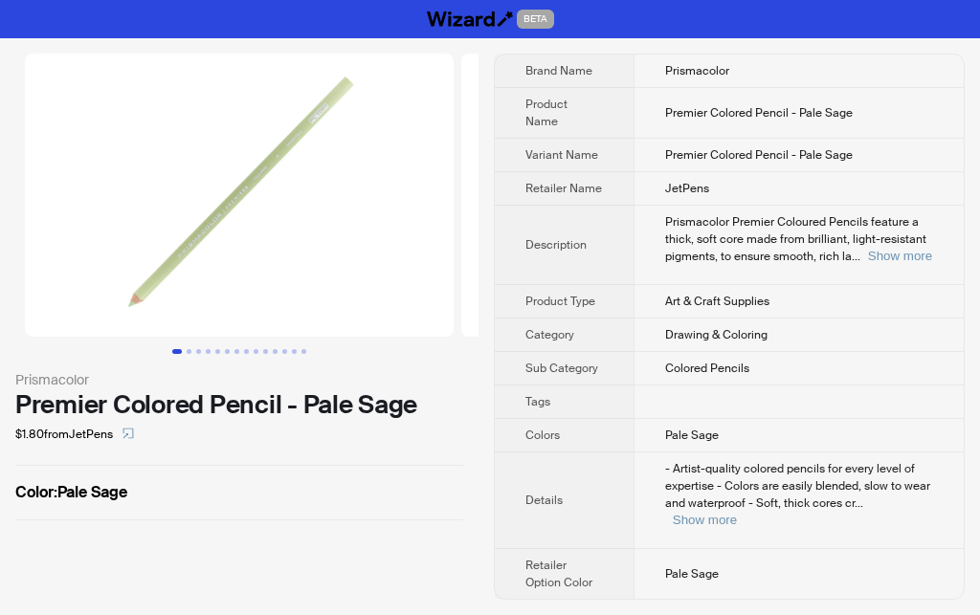
click at [182, 354] on button "Go to slide 1" at bounding box center [177, 351] width 10 height 5
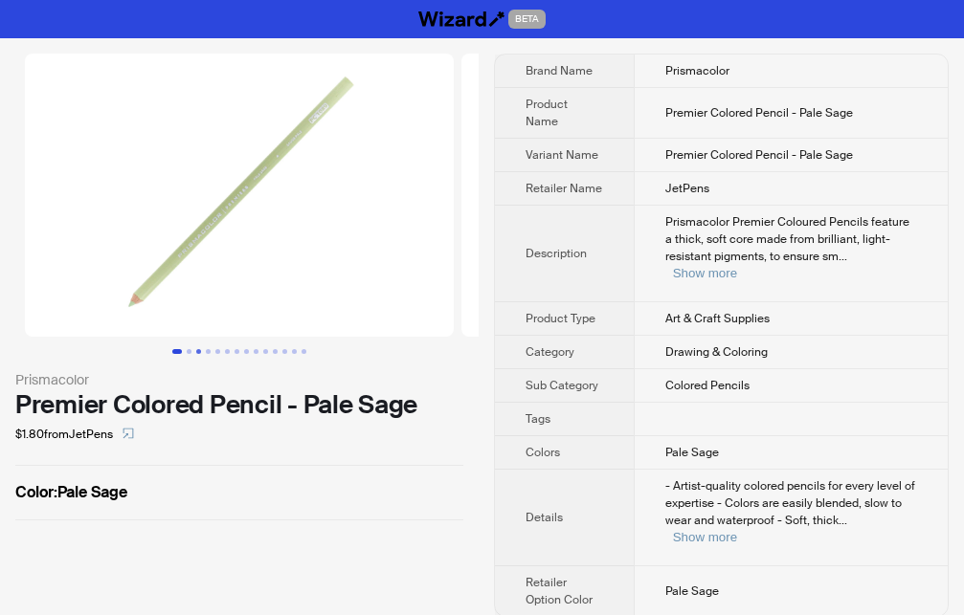
click at [201, 351] on button "Go to slide 3" at bounding box center [198, 351] width 5 height 5
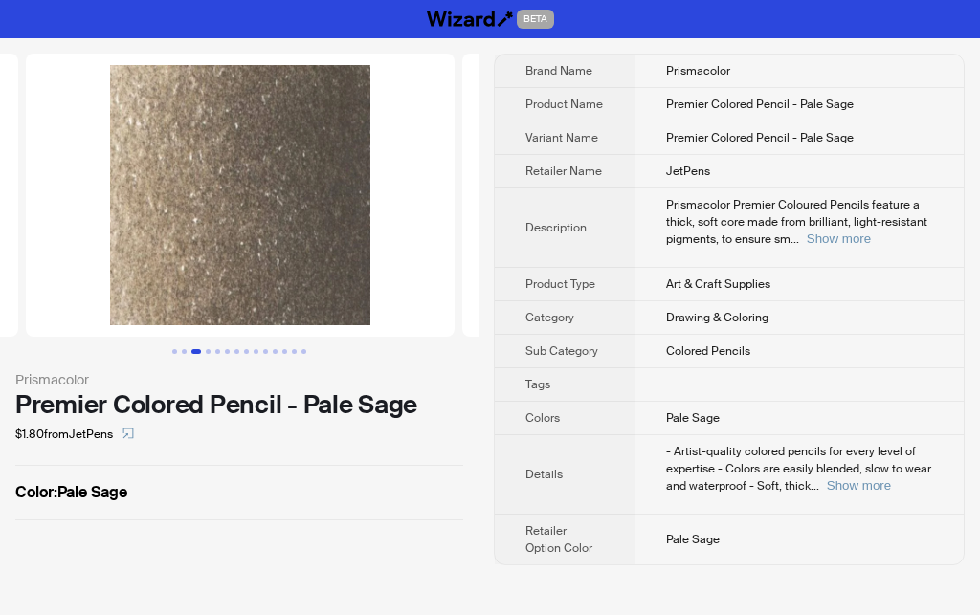
scroll to position [0, 873]
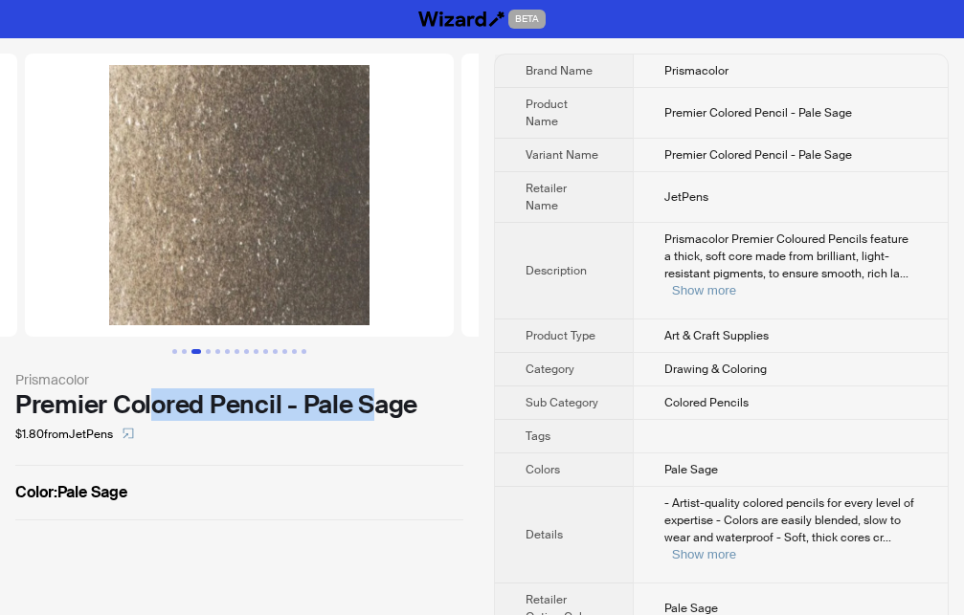
drag, startPoint x: 150, startPoint y: 406, endPoint x: 379, endPoint y: 418, distance: 229.1
click at [379, 418] on div "Premier Colored Pencil - Pale Sage" at bounding box center [239, 404] width 448 height 29
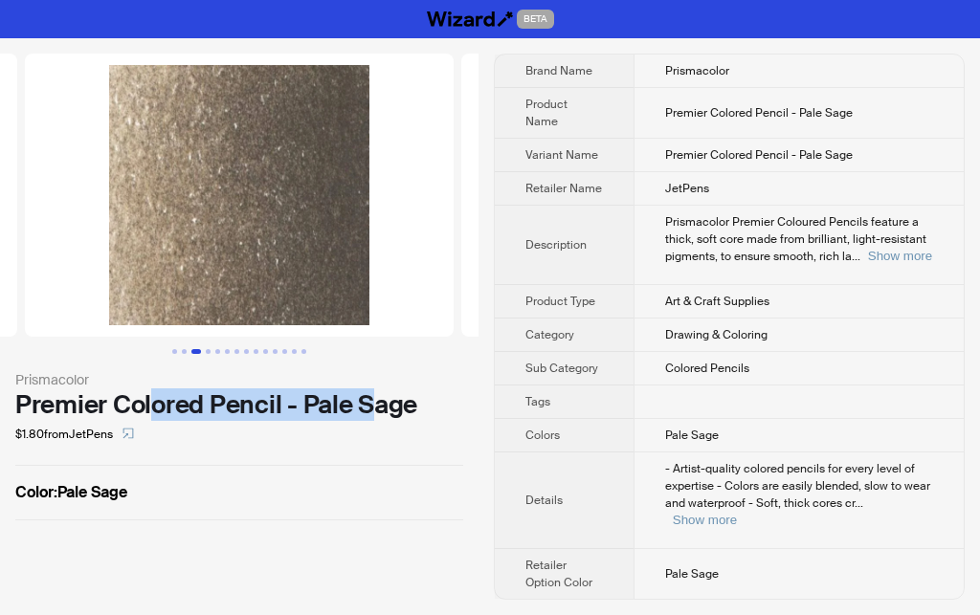
click at [316, 476] on div "Prismacolor Premier Colored Pencil - Pale Sage $1.80 from JetPens Color : Pale …" at bounding box center [239, 287] width 479 height 498
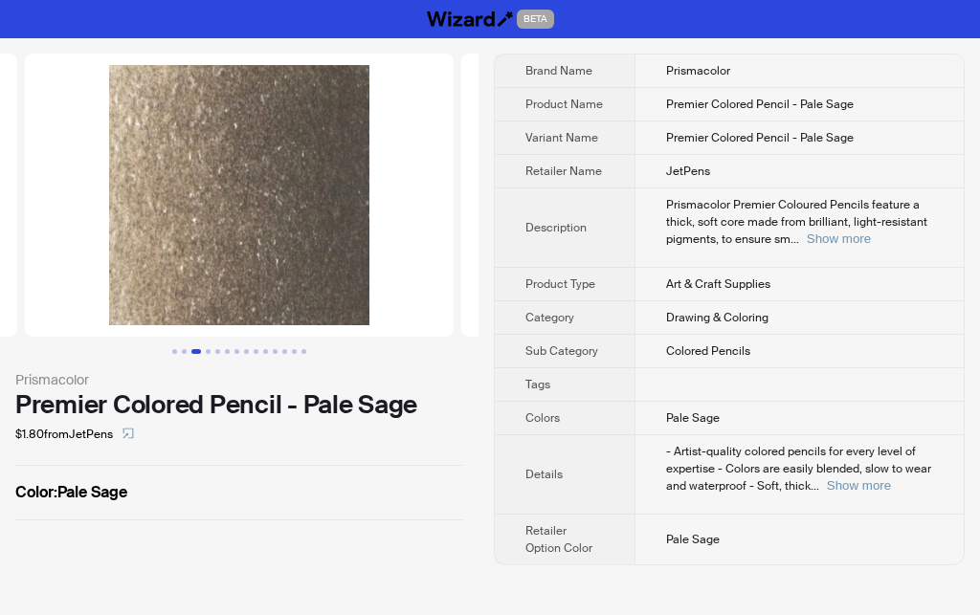
click at [201, 350] on button "Go to slide 3" at bounding box center [196, 351] width 10 height 5
click at [207, 350] on button "Go to slide 4" at bounding box center [208, 351] width 5 height 5
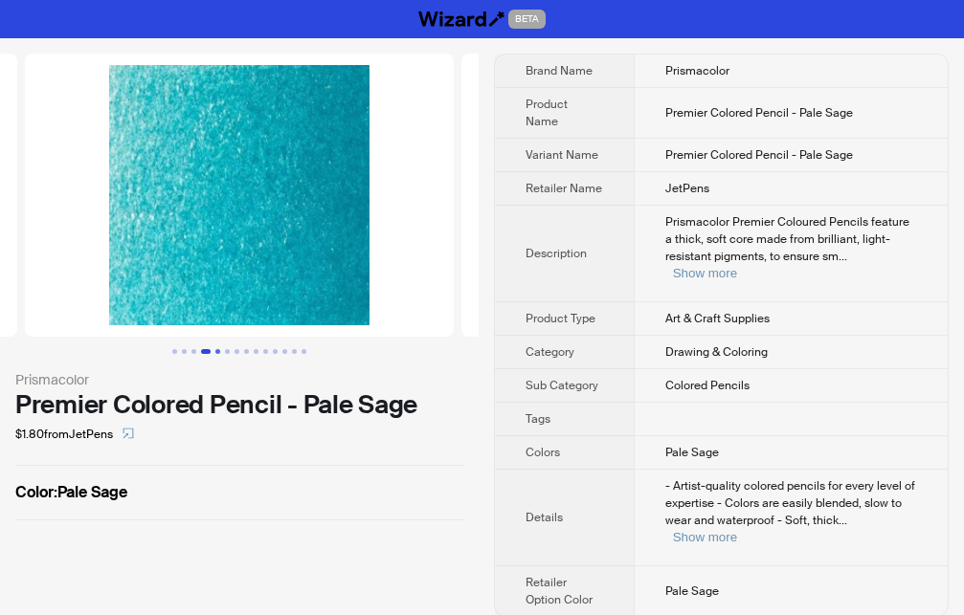
click at [217, 350] on button "Go to slide 5" at bounding box center [217, 351] width 5 height 5
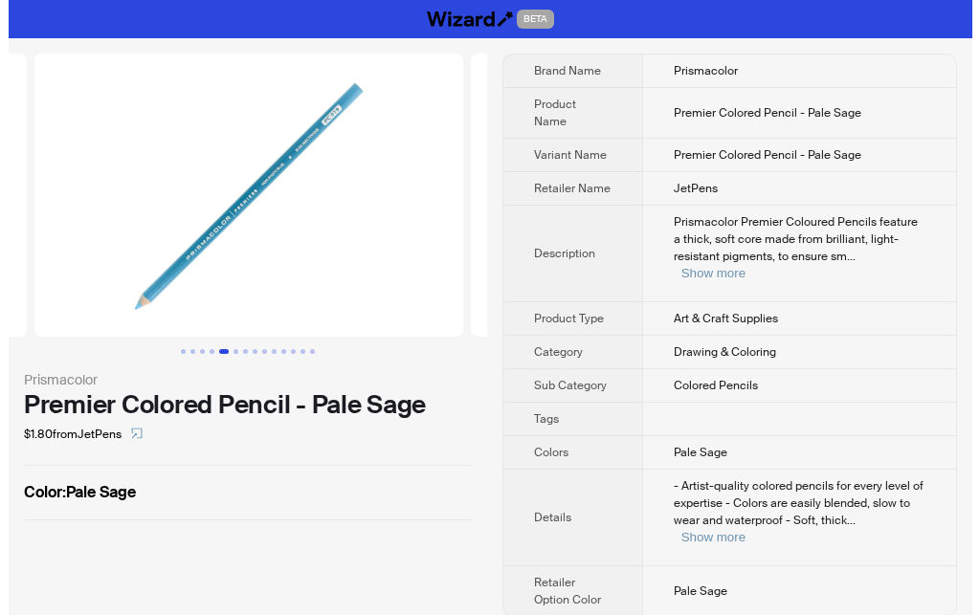
scroll to position [0, 1746]
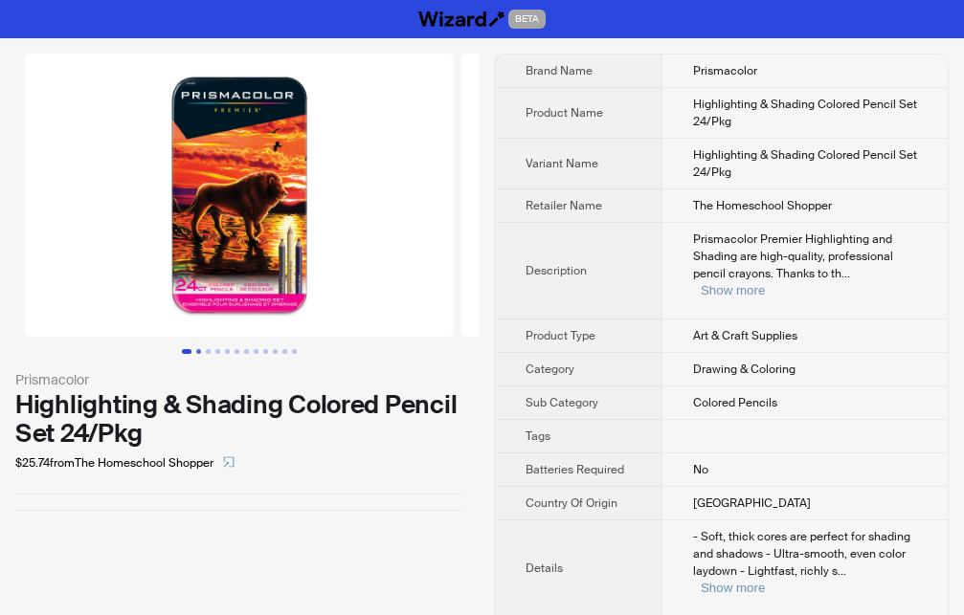
click at [201, 354] on button "Go to slide 2" at bounding box center [198, 351] width 5 height 5
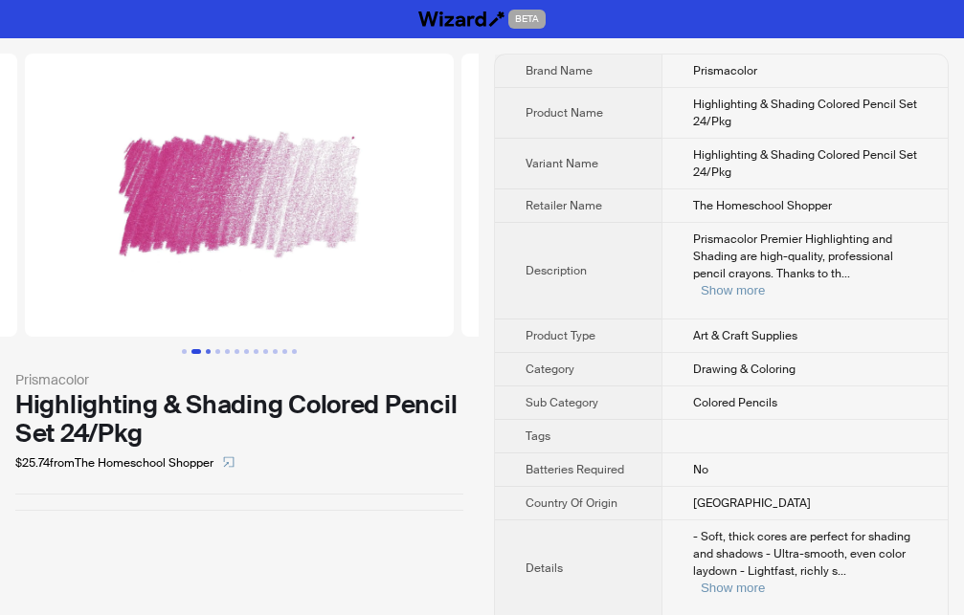
click at [211, 354] on button "Go to slide 3" at bounding box center [208, 351] width 5 height 5
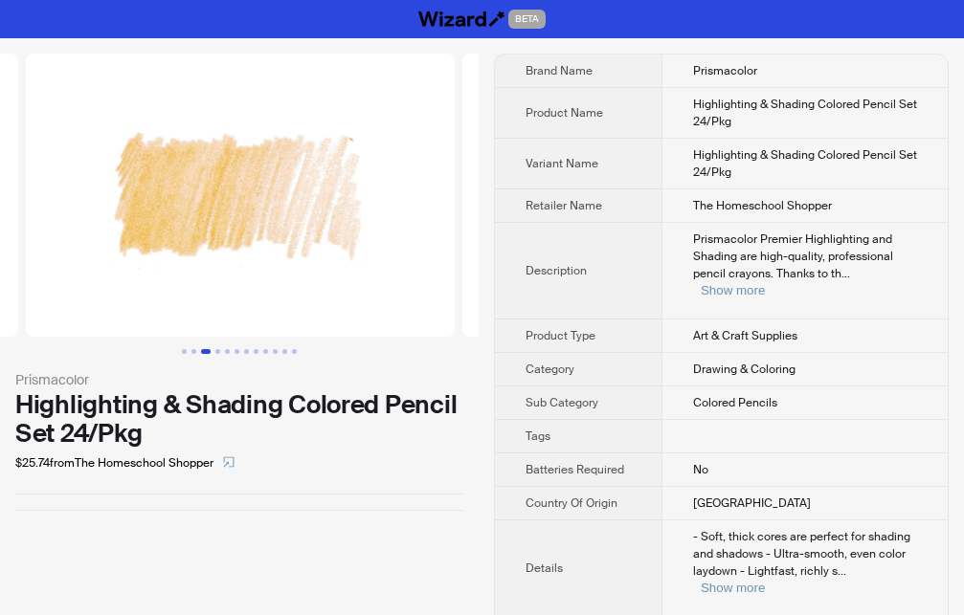
scroll to position [0, 873]
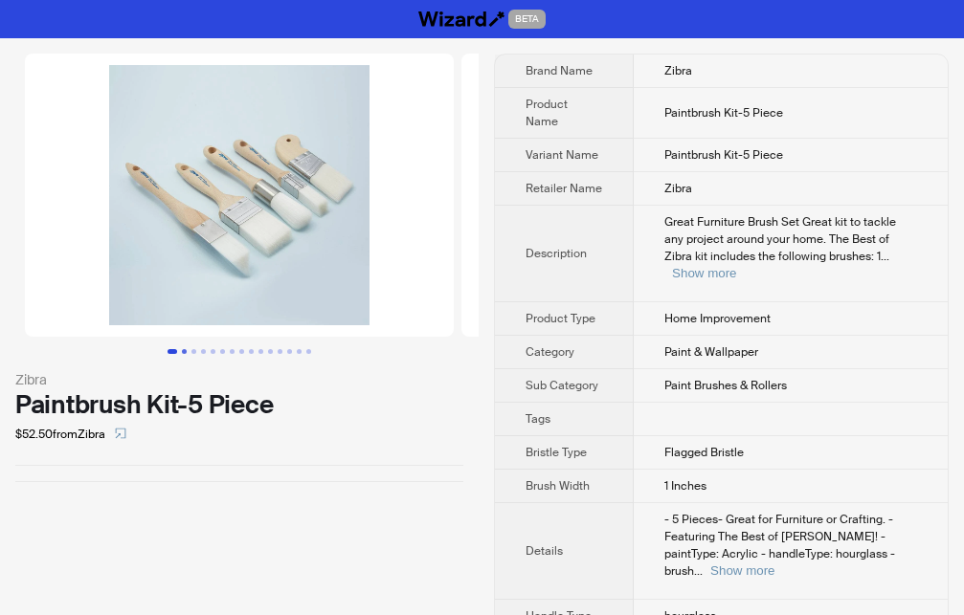
click at [184, 354] on button "Go to slide 2" at bounding box center [184, 351] width 5 height 5
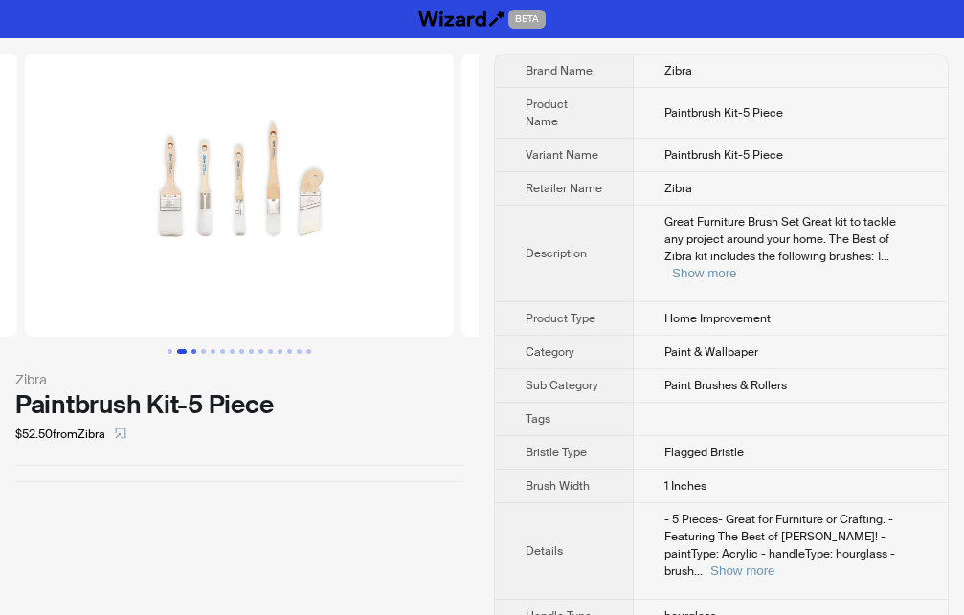
click at [194, 352] on button "Go to slide 3" at bounding box center [193, 351] width 5 height 5
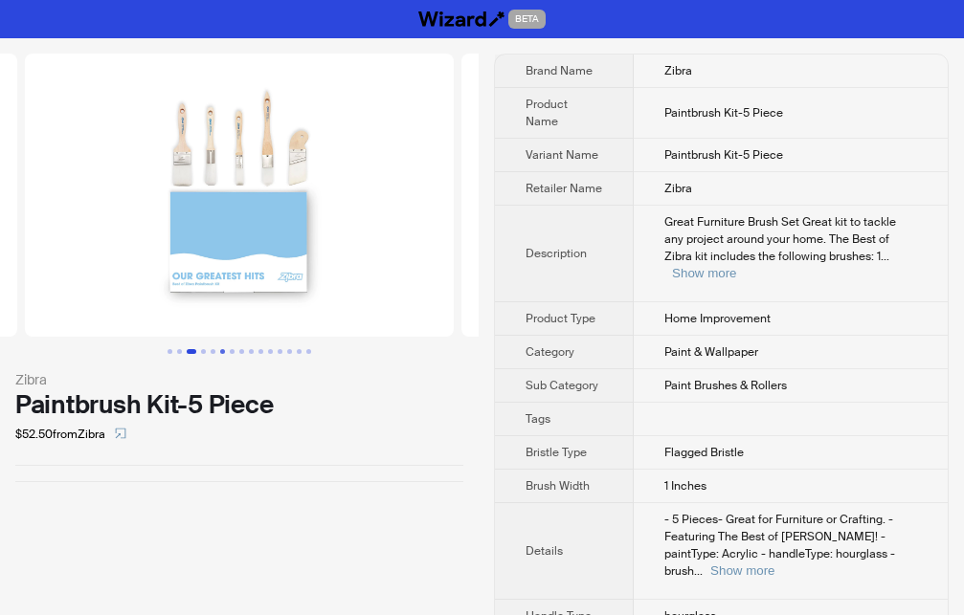
click at [221, 352] on button "Go to slide 6" at bounding box center [222, 351] width 5 height 5
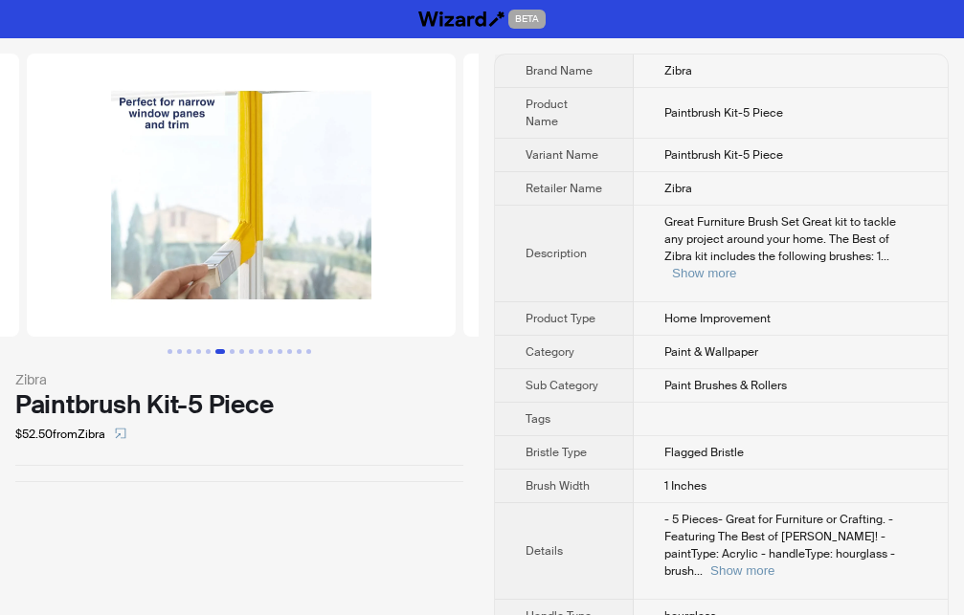
scroll to position [0, 2182]
click at [234, 349] on button "Go to slide 7" at bounding box center [232, 351] width 5 height 5
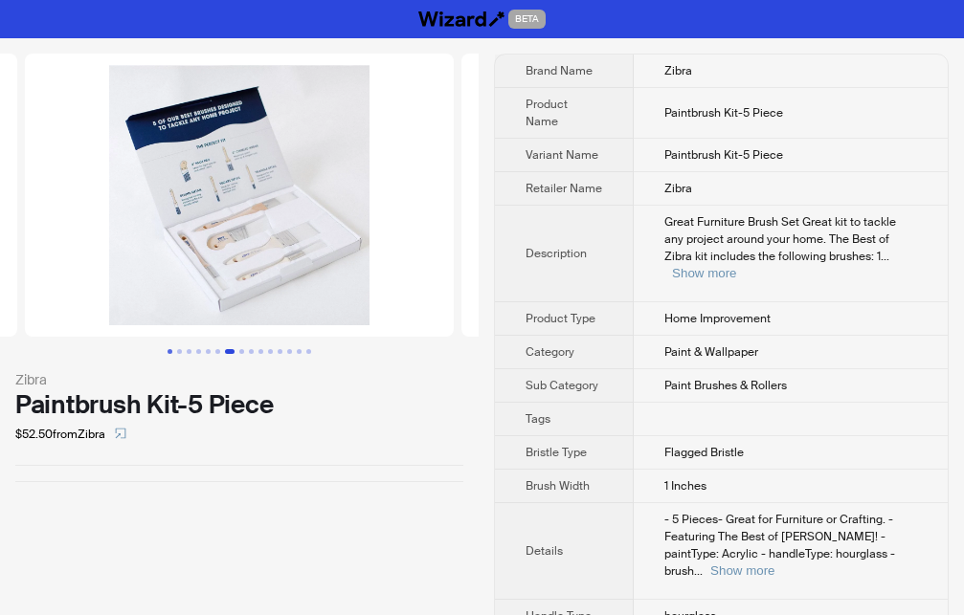
click at [170, 354] on button "Go to slide 1" at bounding box center [169, 351] width 5 height 5
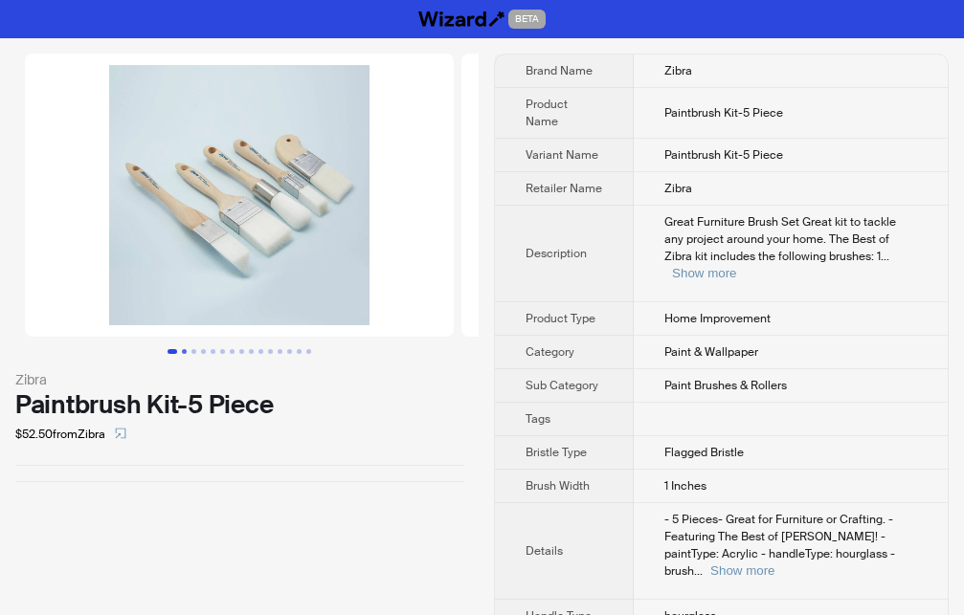
click at [182, 350] on button "Go to slide 2" at bounding box center [184, 351] width 5 height 5
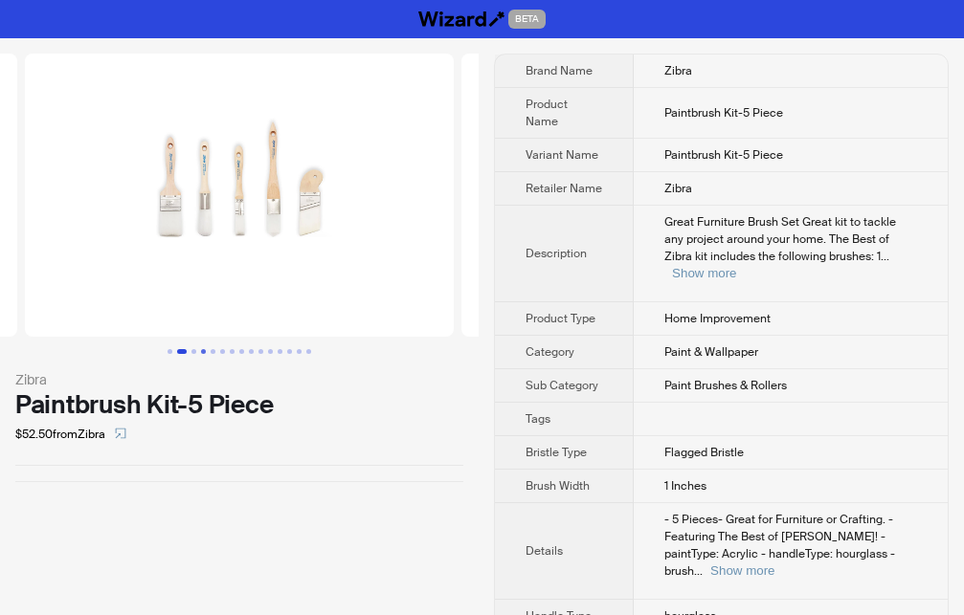
click at [205, 354] on button "Go to slide 4" at bounding box center [203, 351] width 5 height 5
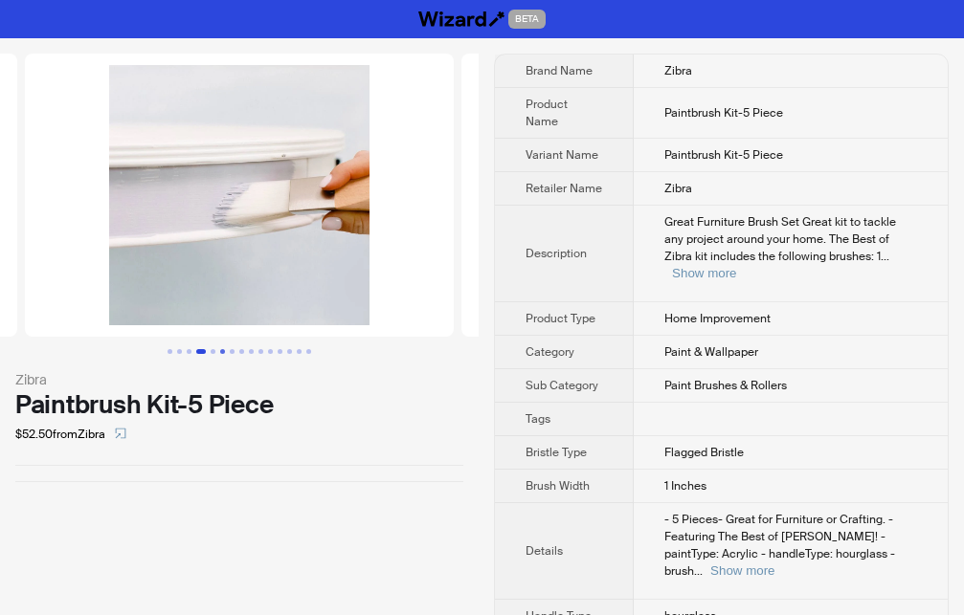
click at [225, 354] on button "Go to slide 6" at bounding box center [222, 351] width 5 height 5
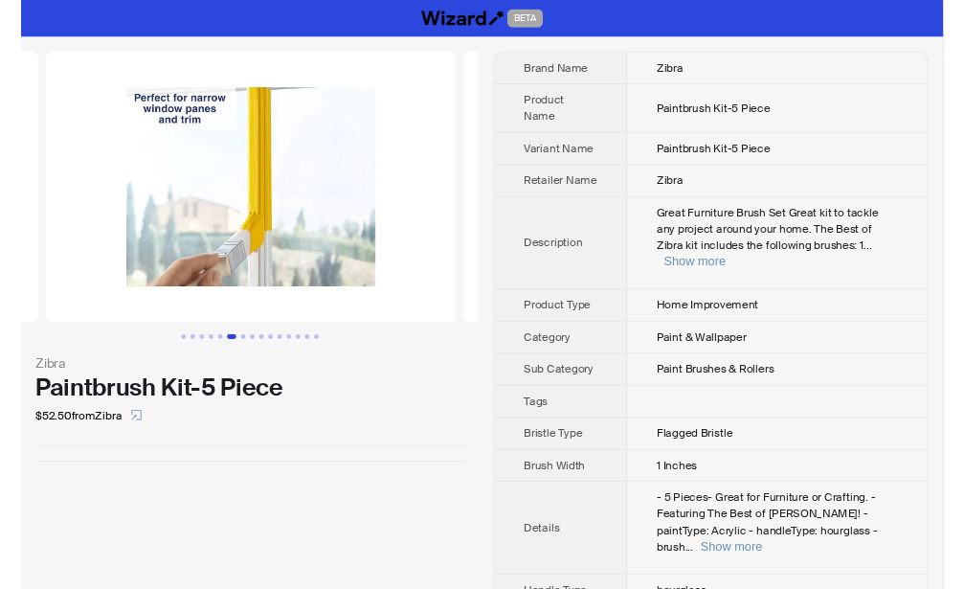
scroll to position [0, 2182]
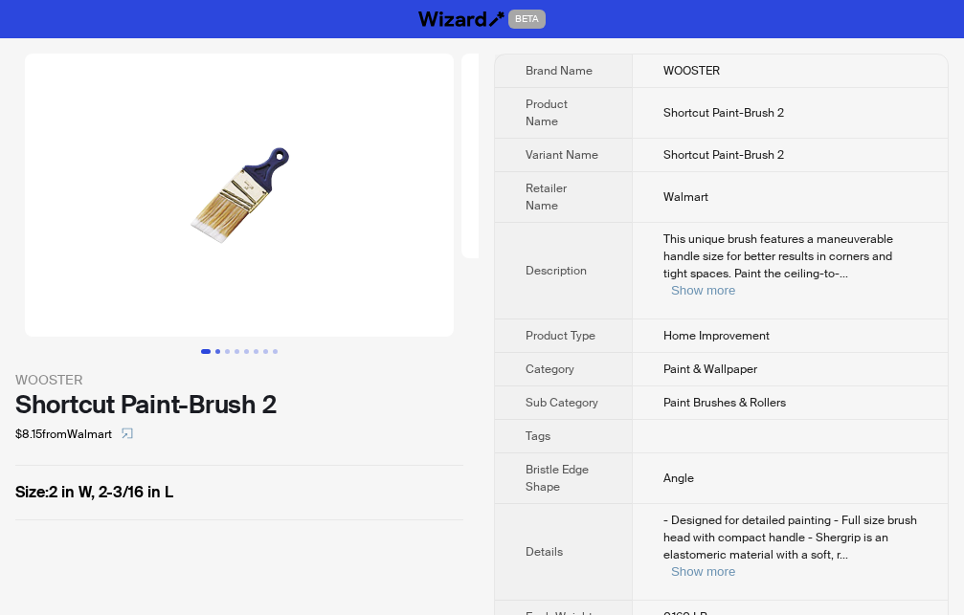
click at [220, 352] on button "Go to slide 2" at bounding box center [217, 351] width 5 height 5
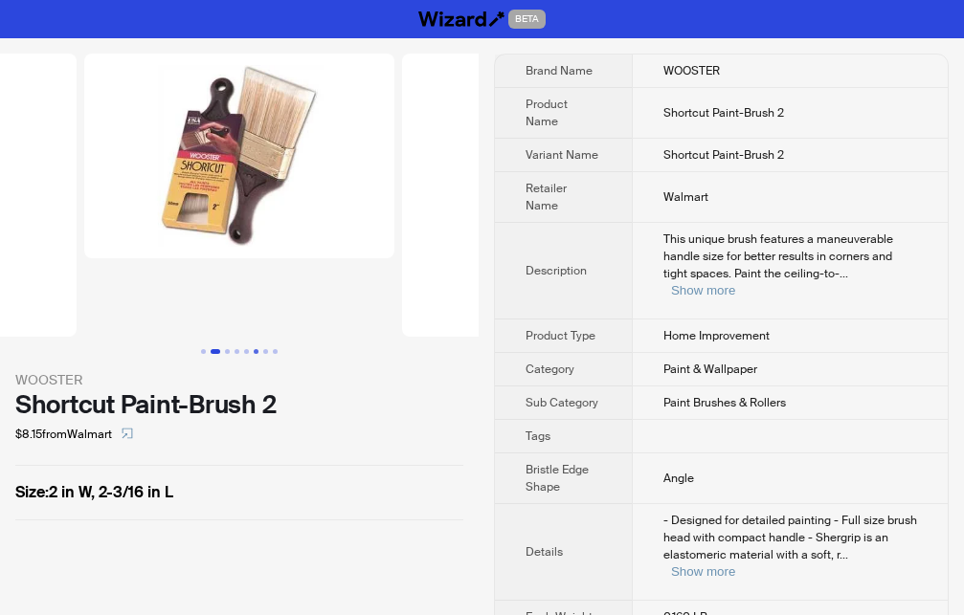
click at [256, 354] on button "Go to slide 6" at bounding box center [256, 351] width 5 height 5
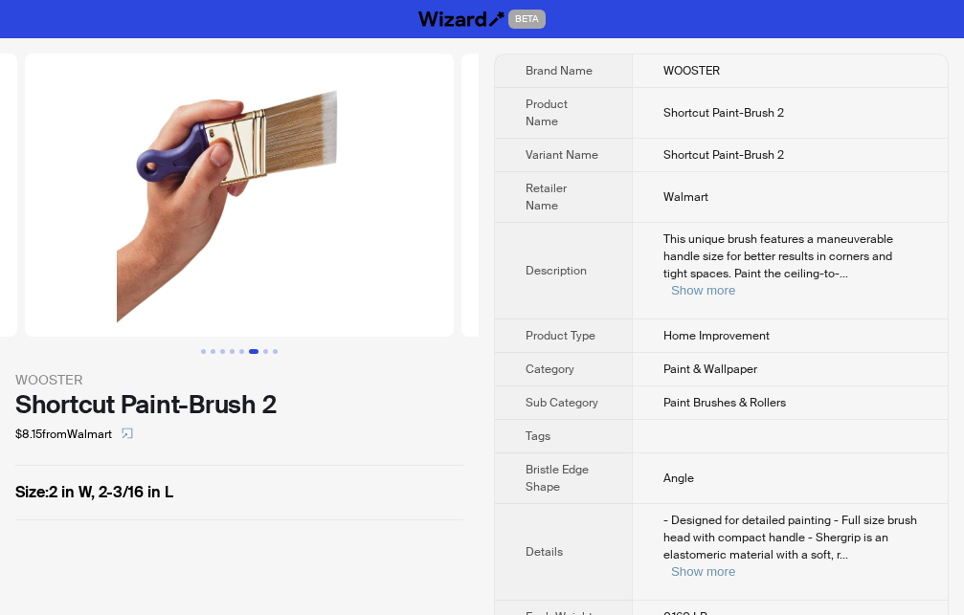
click at [258, 354] on button "Go to slide 6" at bounding box center [254, 351] width 10 height 5
click at [201, 354] on button "Go to slide 1" at bounding box center [203, 351] width 5 height 5
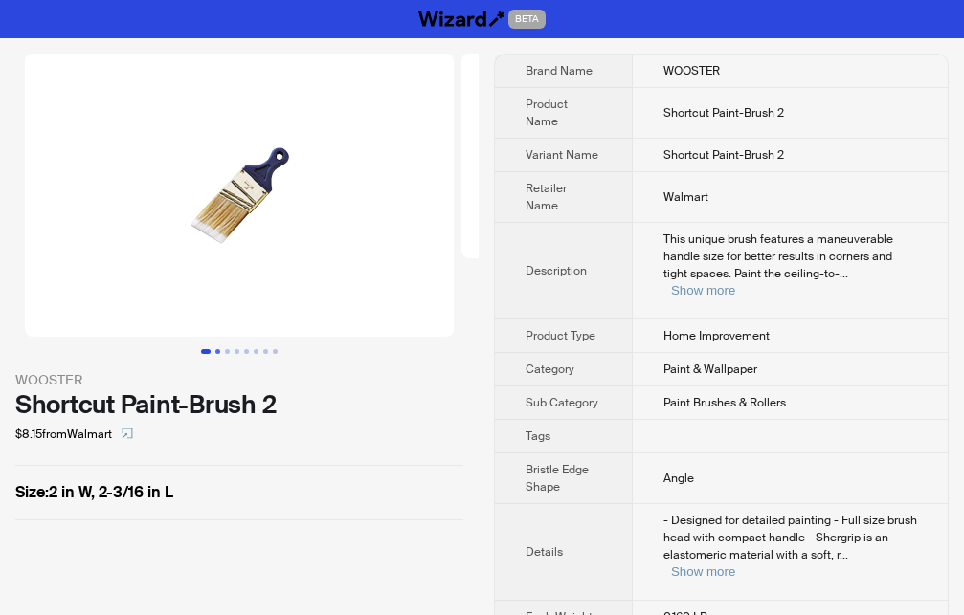
click at [215, 354] on button "Go to slide 2" at bounding box center [217, 351] width 5 height 5
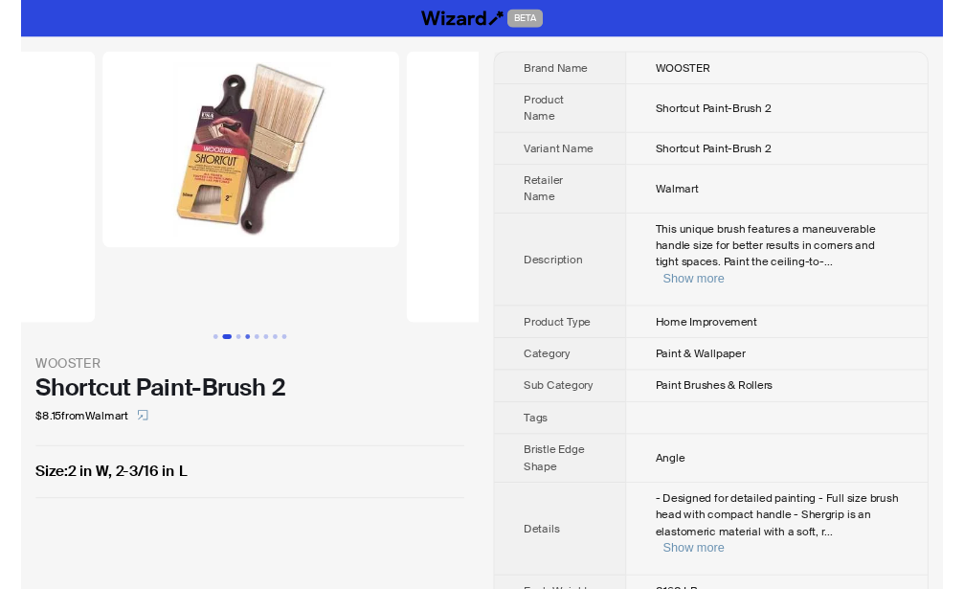
scroll to position [0, 377]
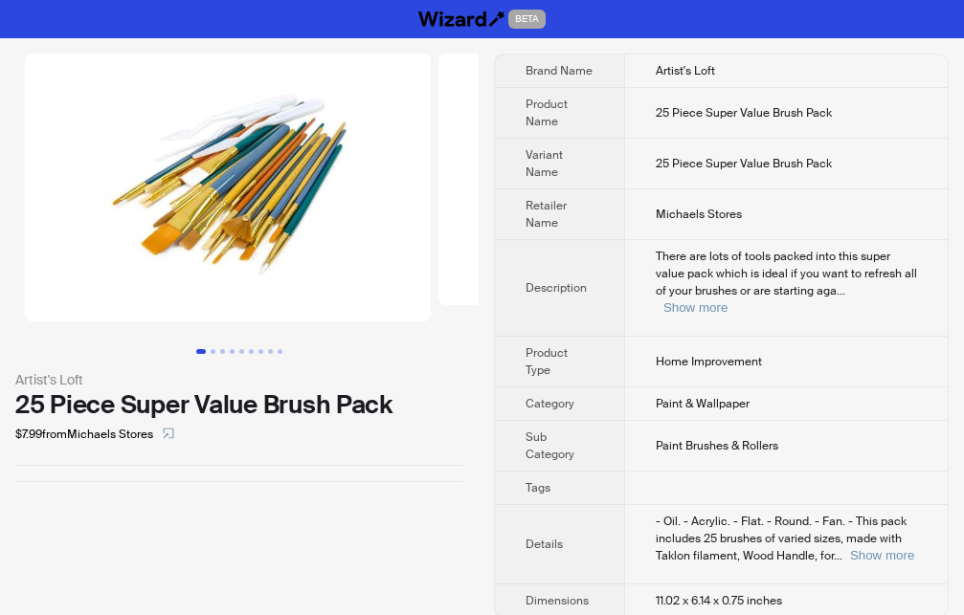
scroll to position [1, 0]
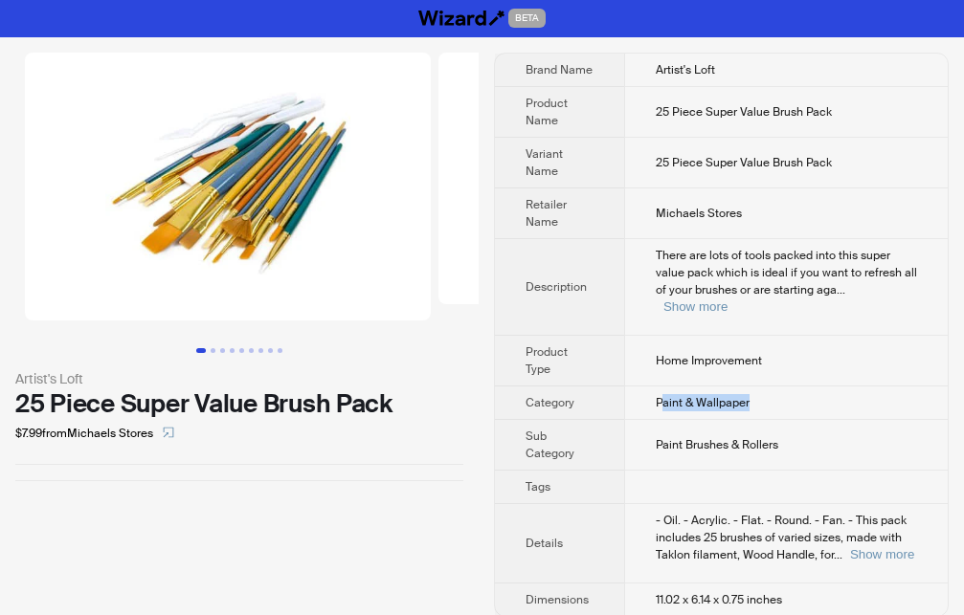
drag, startPoint x: 658, startPoint y: 390, endPoint x: 769, endPoint y: 387, distance: 111.0
click at [769, 387] on td "Paint & Wallpaper" at bounding box center [785, 403] width 323 height 33
click at [386, 481] on div "Artist's Loft 25 Piece Super Value Brush Pack $7.99 from Michaels Stores" at bounding box center [239, 266] width 479 height 459
click at [215, 350] on button "Go to slide 2" at bounding box center [213, 350] width 5 height 5
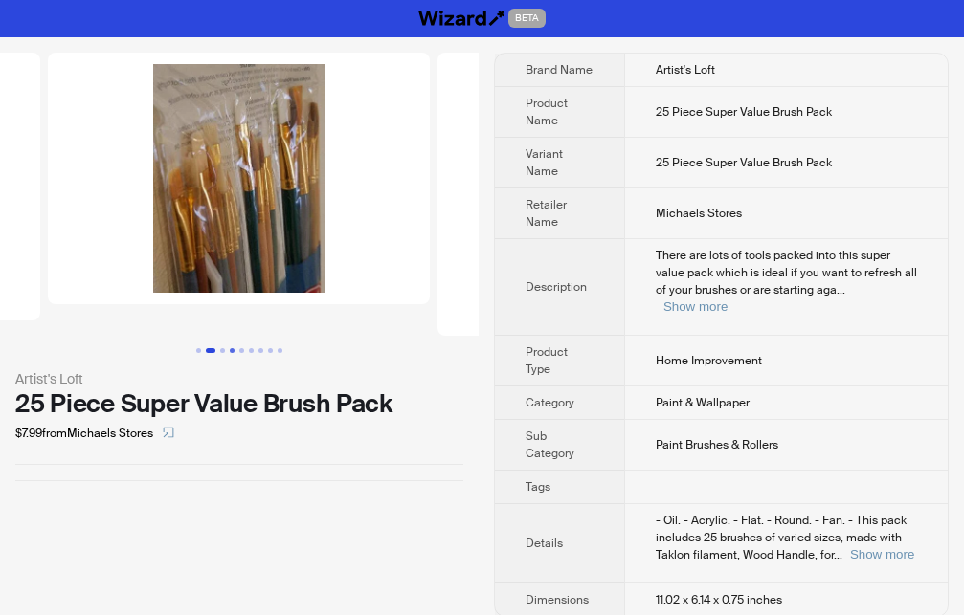
click at [232, 350] on button "Go to slide 4" at bounding box center [232, 350] width 5 height 5
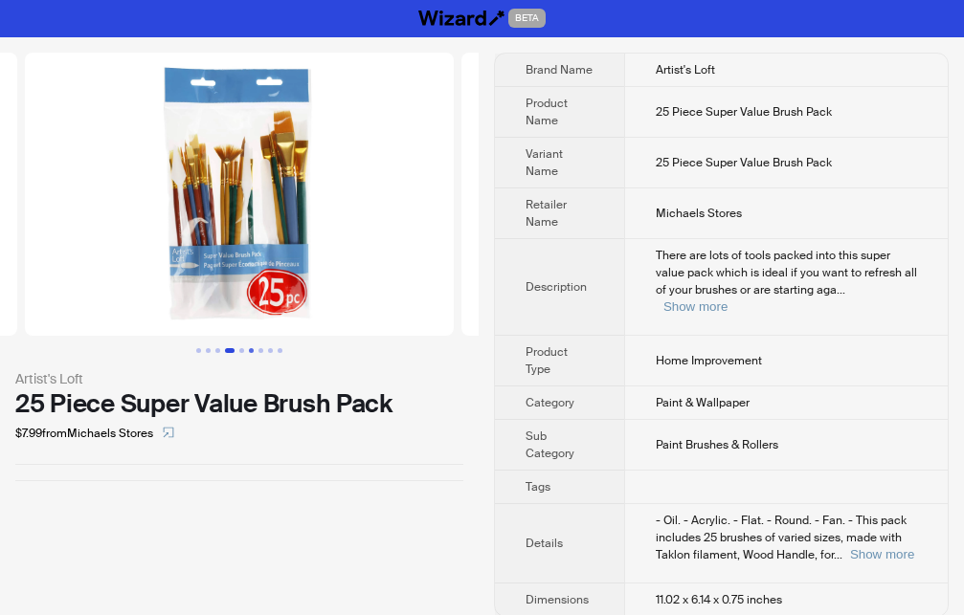
click at [254, 353] on button "Go to slide 6" at bounding box center [251, 350] width 5 height 5
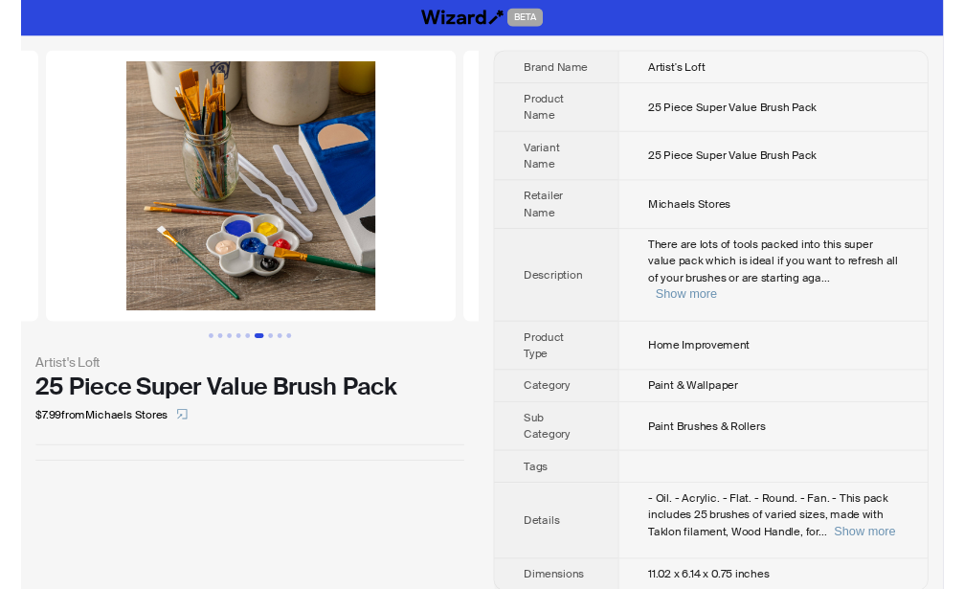
scroll to position [0, 2112]
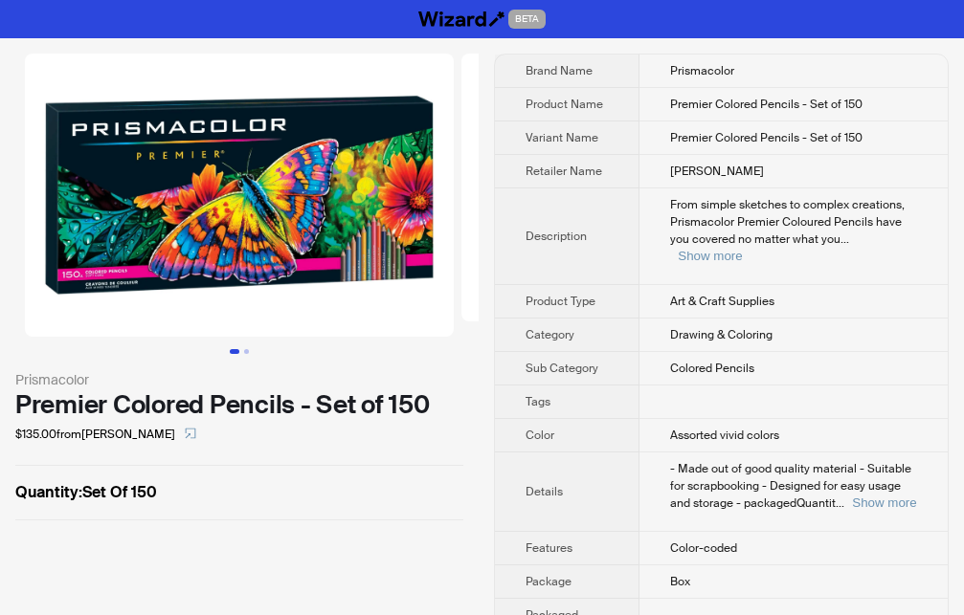
click at [709, 78] on td "Prismacolor" at bounding box center [793, 71] width 308 height 33
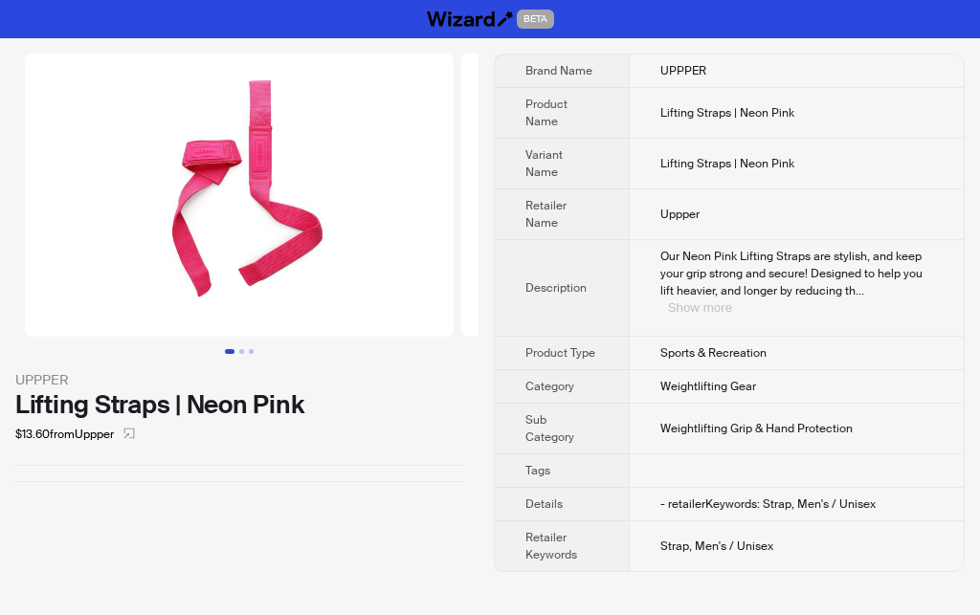
click at [732, 300] on button "Show more" at bounding box center [700, 307] width 64 height 14
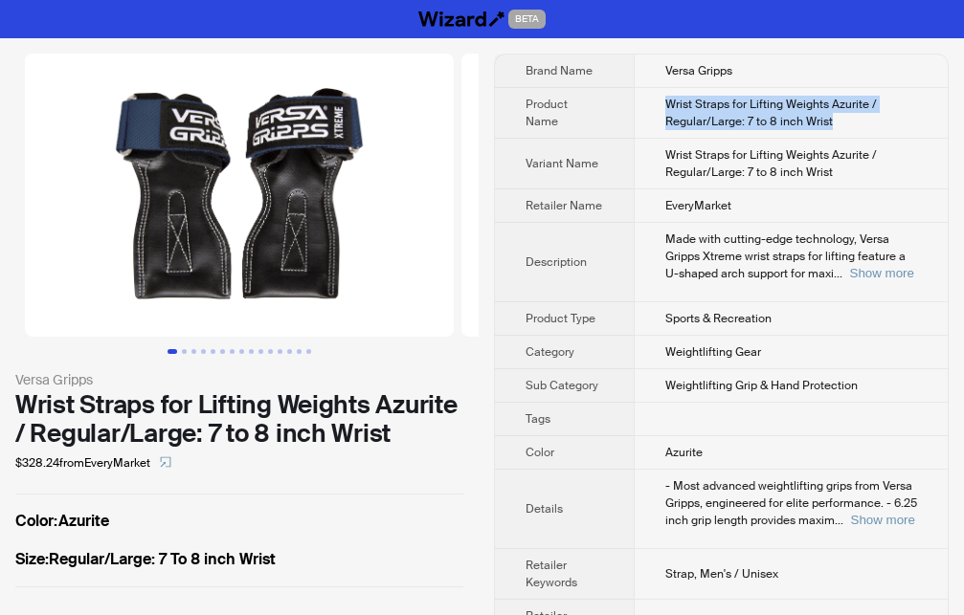
drag, startPoint x: 661, startPoint y: 107, endPoint x: 835, endPoint y: 125, distance: 174.2
click at [835, 125] on td "Wrist Straps for Lifting Weights Azurite / Regular/Large: 7 to 8 inch Wrist" at bounding box center [791, 113] width 314 height 51
click at [490, 488] on div "Versa Gripps Wrist Straps for Lifting Weights Azurite / Regular/Large: 7 to 8 i…" at bounding box center [482, 394] width 964 height 712
click at [184, 350] on button "Go to slide 2" at bounding box center [184, 351] width 5 height 5
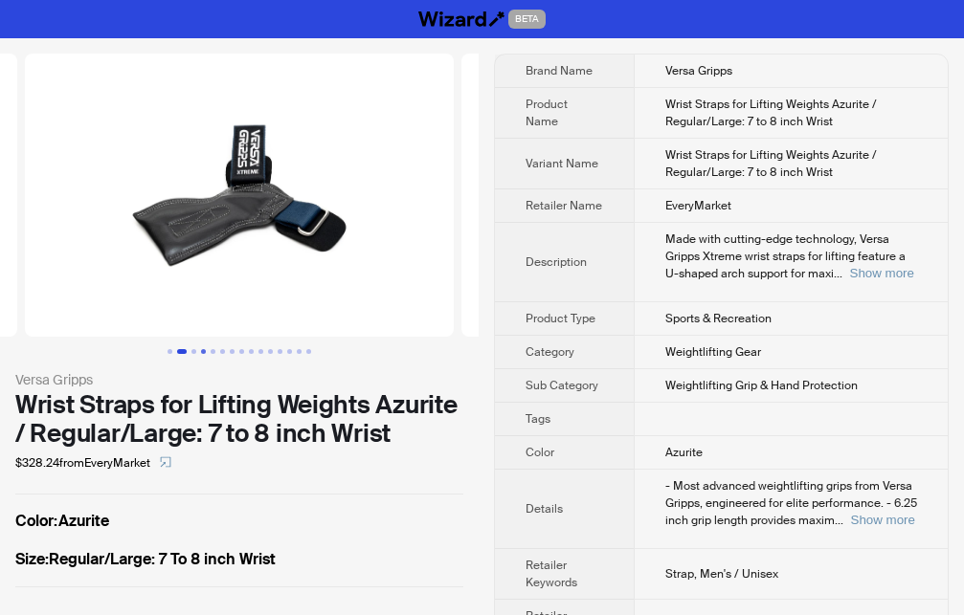
click at [206, 349] on button "Go to slide 4" at bounding box center [203, 351] width 5 height 5
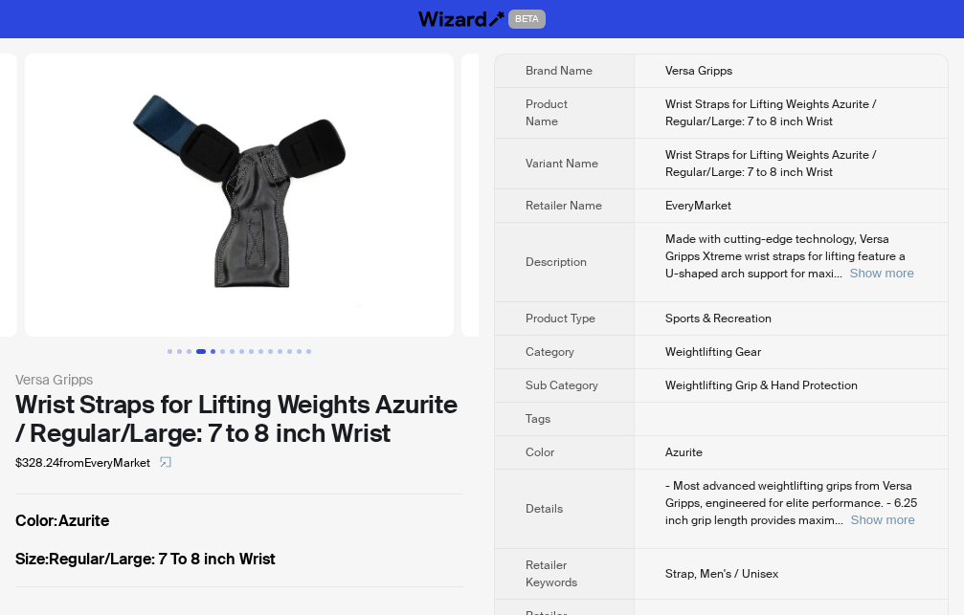
click at [215, 354] on button "Go to slide 5" at bounding box center [213, 351] width 5 height 5
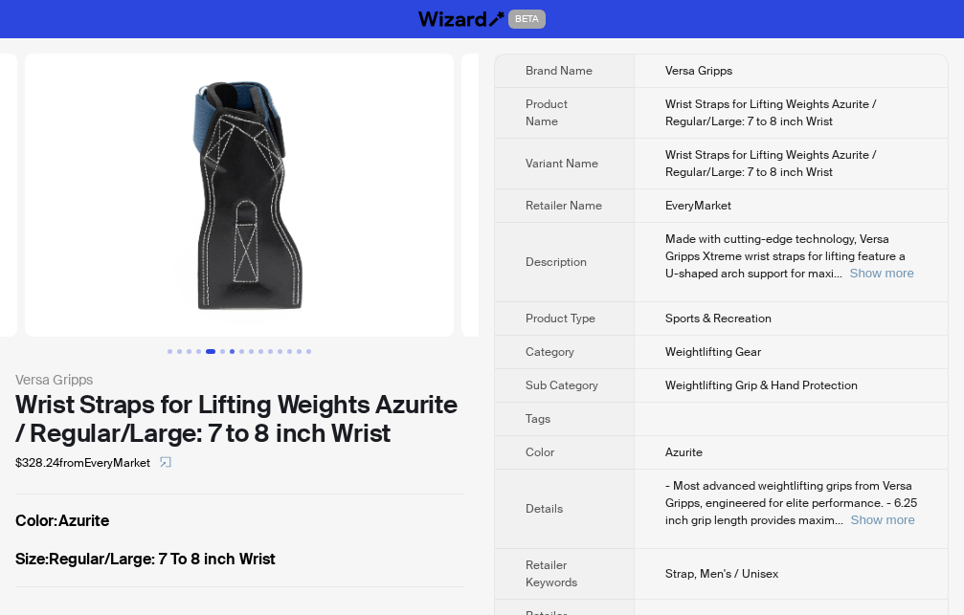
click at [234, 352] on button "Go to slide 7" at bounding box center [232, 351] width 5 height 5
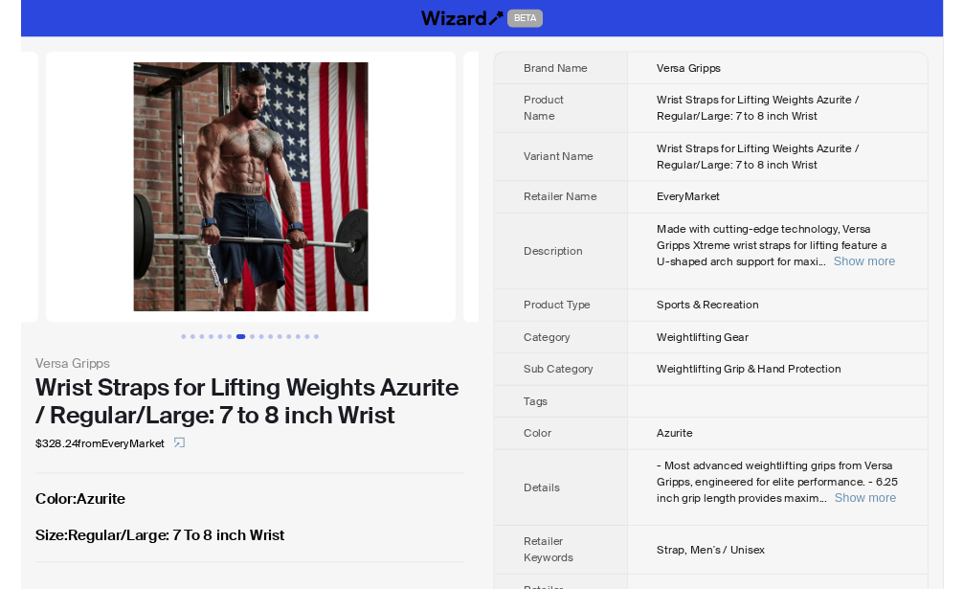
scroll to position [0, 2618]
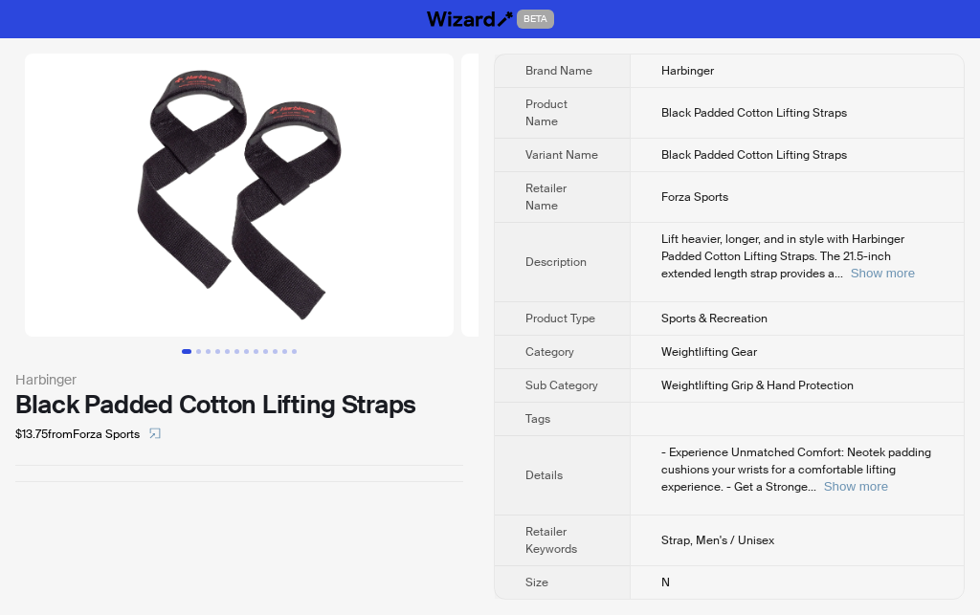
click at [470, 510] on div "Harbinger Black Padded Cotton Lifting Straps $13.75 from Forza Sports" at bounding box center [239, 326] width 479 height 577
click at [862, 496] on div "- Experience Unmatched Comfort: Neotek padding cushions your wrists for a comfo…" at bounding box center [797, 470] width 272 height 52
click at [197, 354] on button "Go to slide 2" at bounding box center [198, 351] width 5 height 5
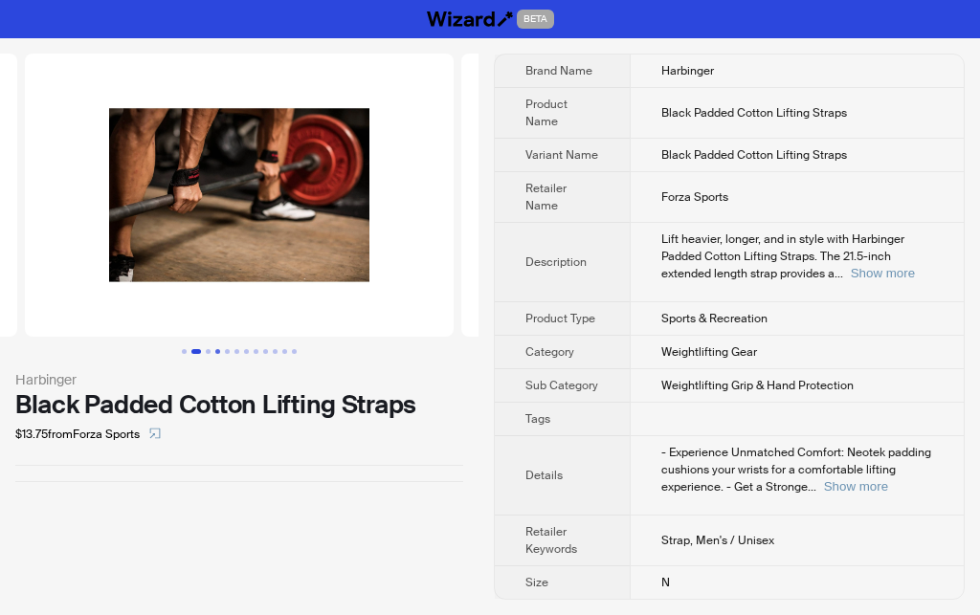
click at [217, 353] on button "Go to slide 4" at bounding box center [217, 351] width 5 height 5
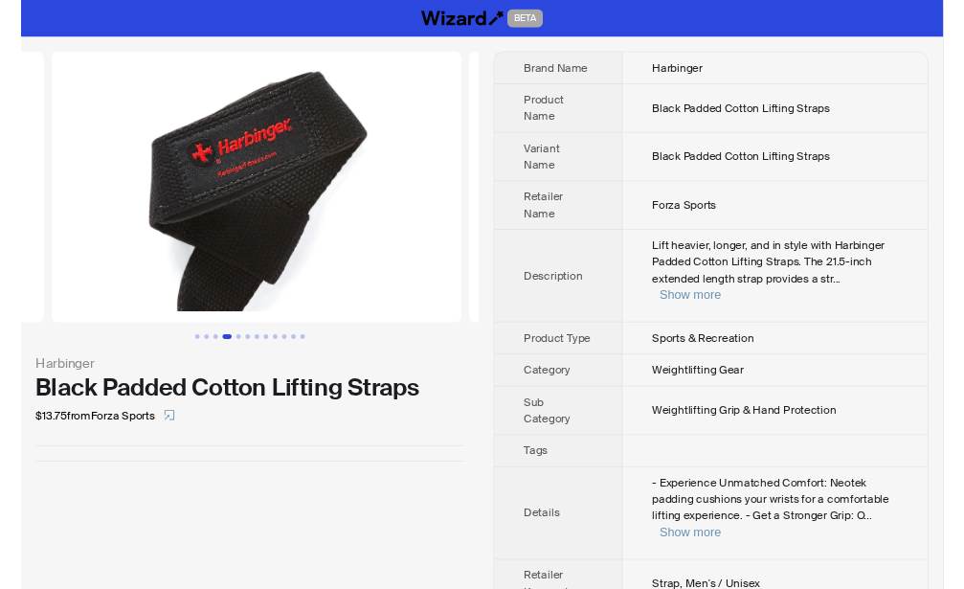
scroll to position [0, 1309]
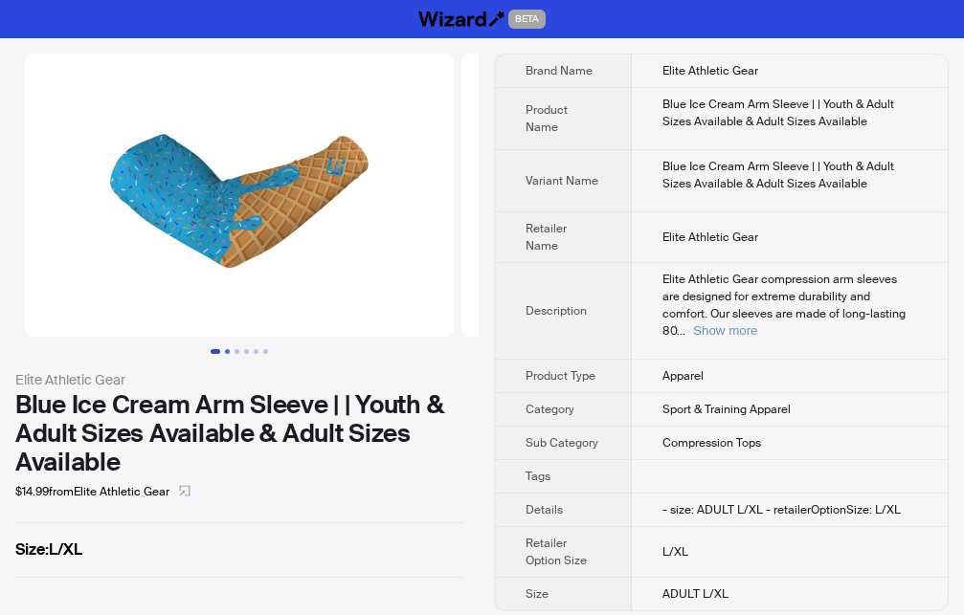
click at [225, 354] on button "Go to slide 2" at bounding box center [227, 351] width 5 height 5
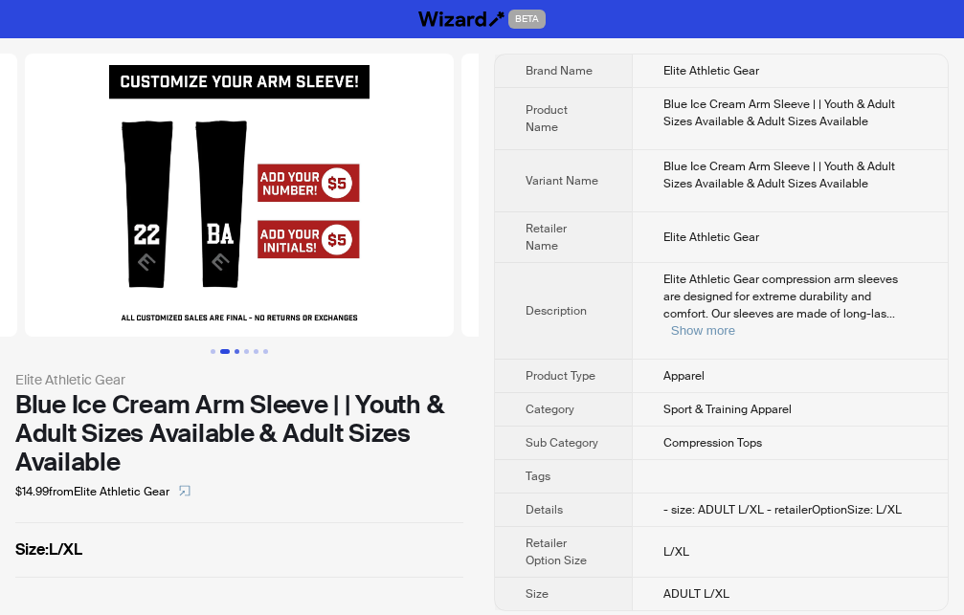
click at [236, 354] on button "Go to slide 3" at bounding box center [236, 351] width 5 height 5
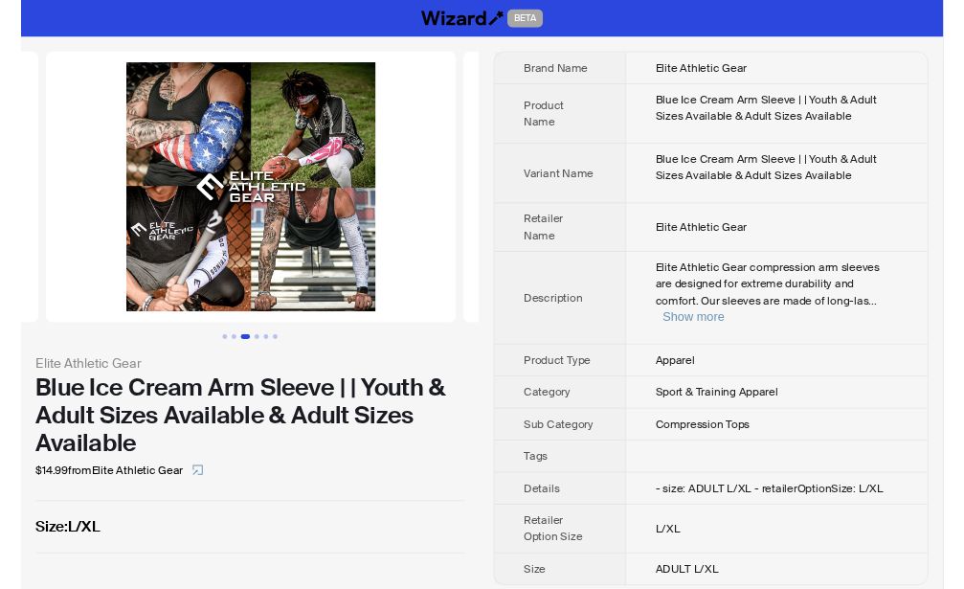
scroll to position [0, 873]
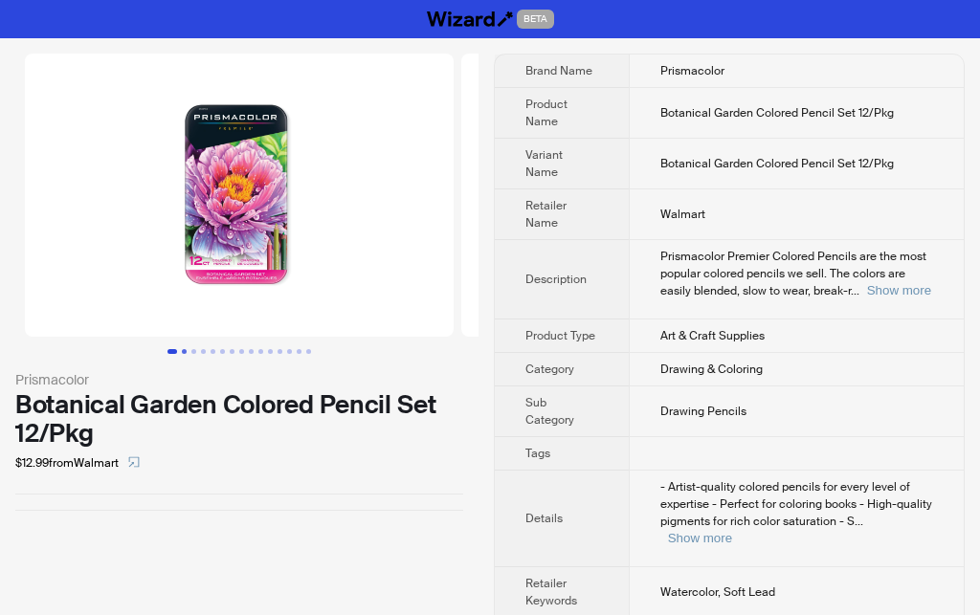
click at [182, 349] on button "Go to slide 2" at bounding box center [184, 351] width 5 height 5
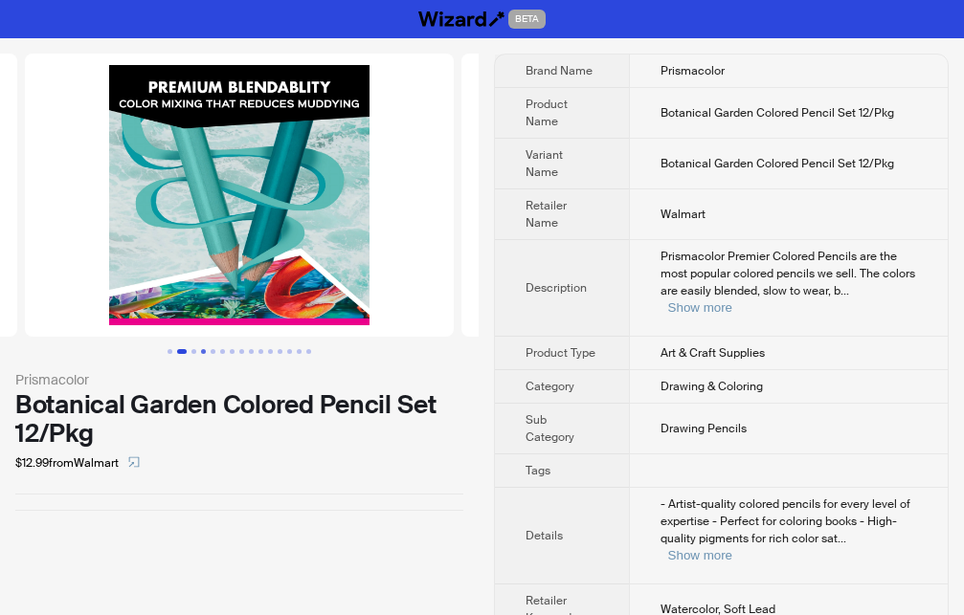
click at [203, 350] on button "Go to slide 4" at bounding box center [203, 351] width 5 height 5
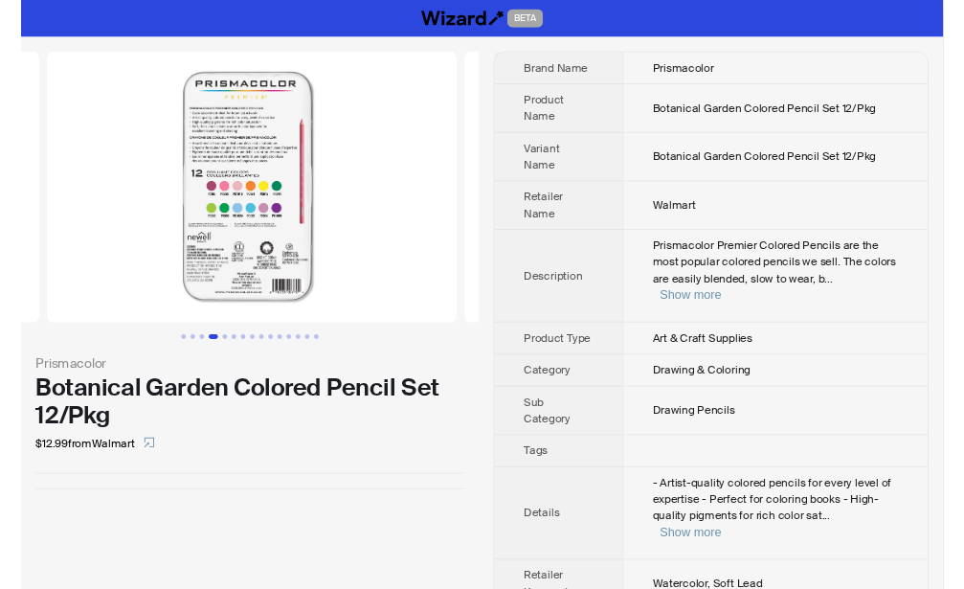
scroll to position [0, 1309]
